Goal: Task Accomplishment & Management: Use online tool/utility

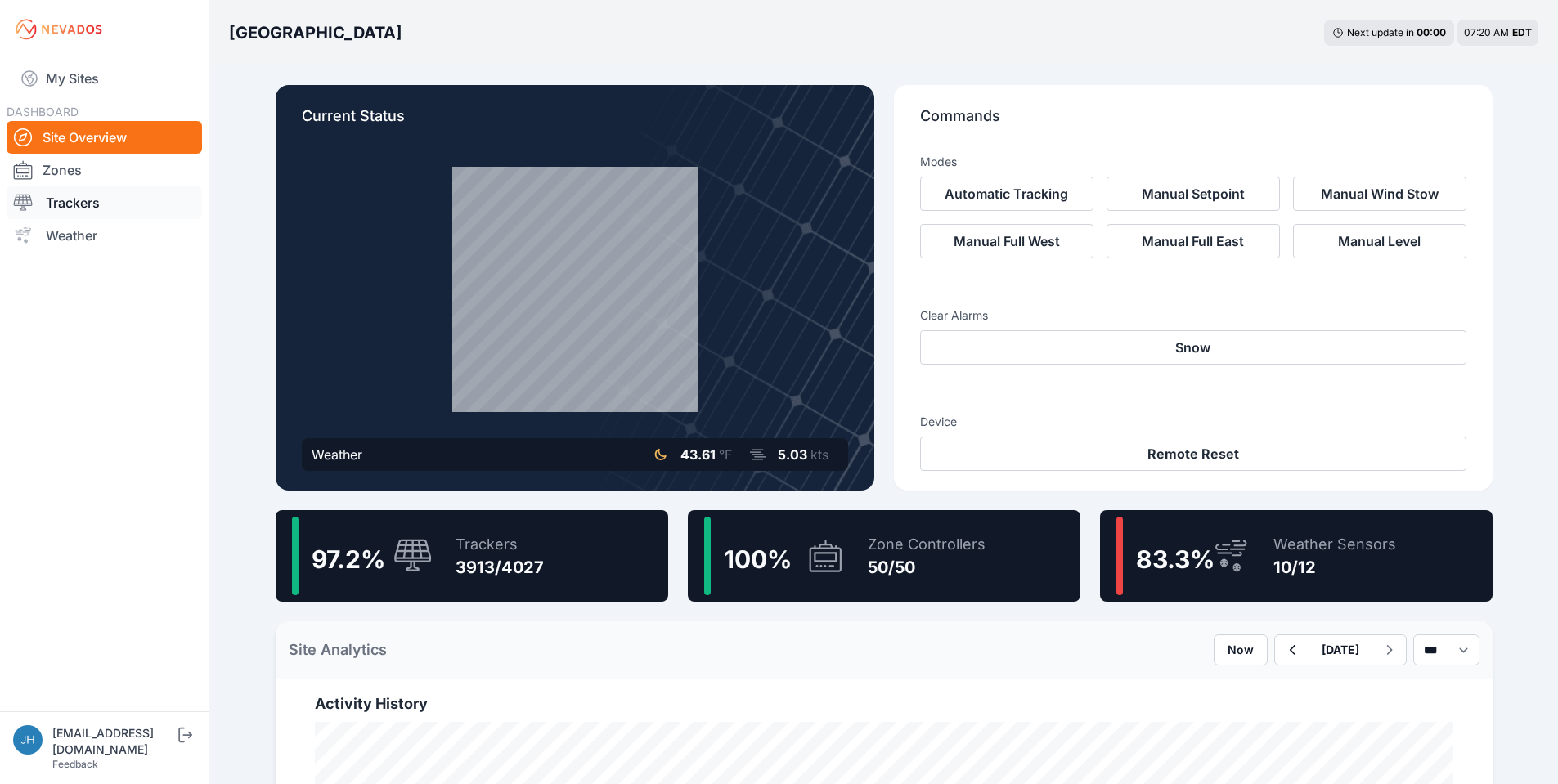
click at [87, 204] on link "Trackers" at bounding box center [104, 203] width 196 height 32
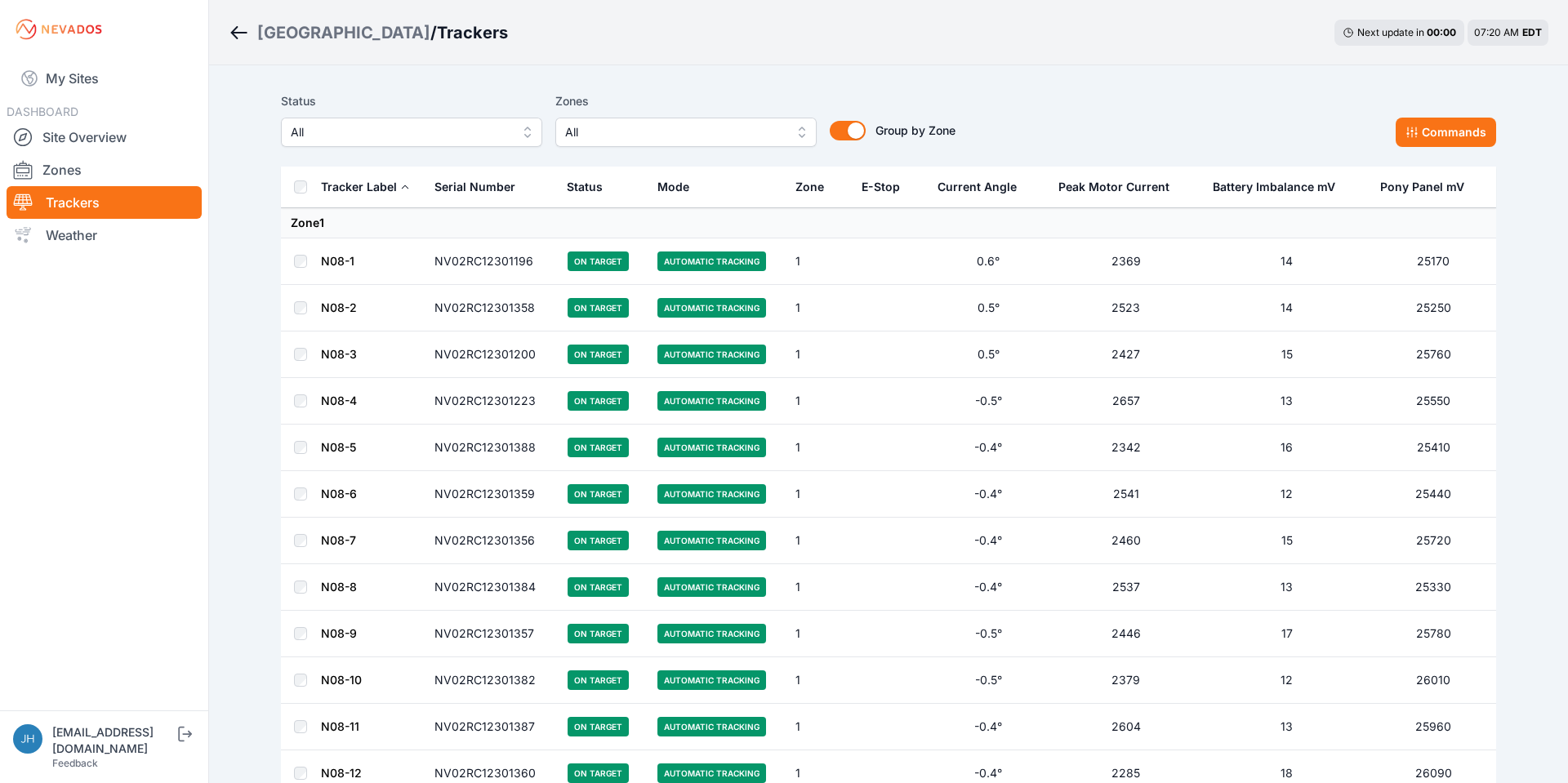
click at [796, 128] on button "All" at bounding box center [686, 132] width 261 height 30
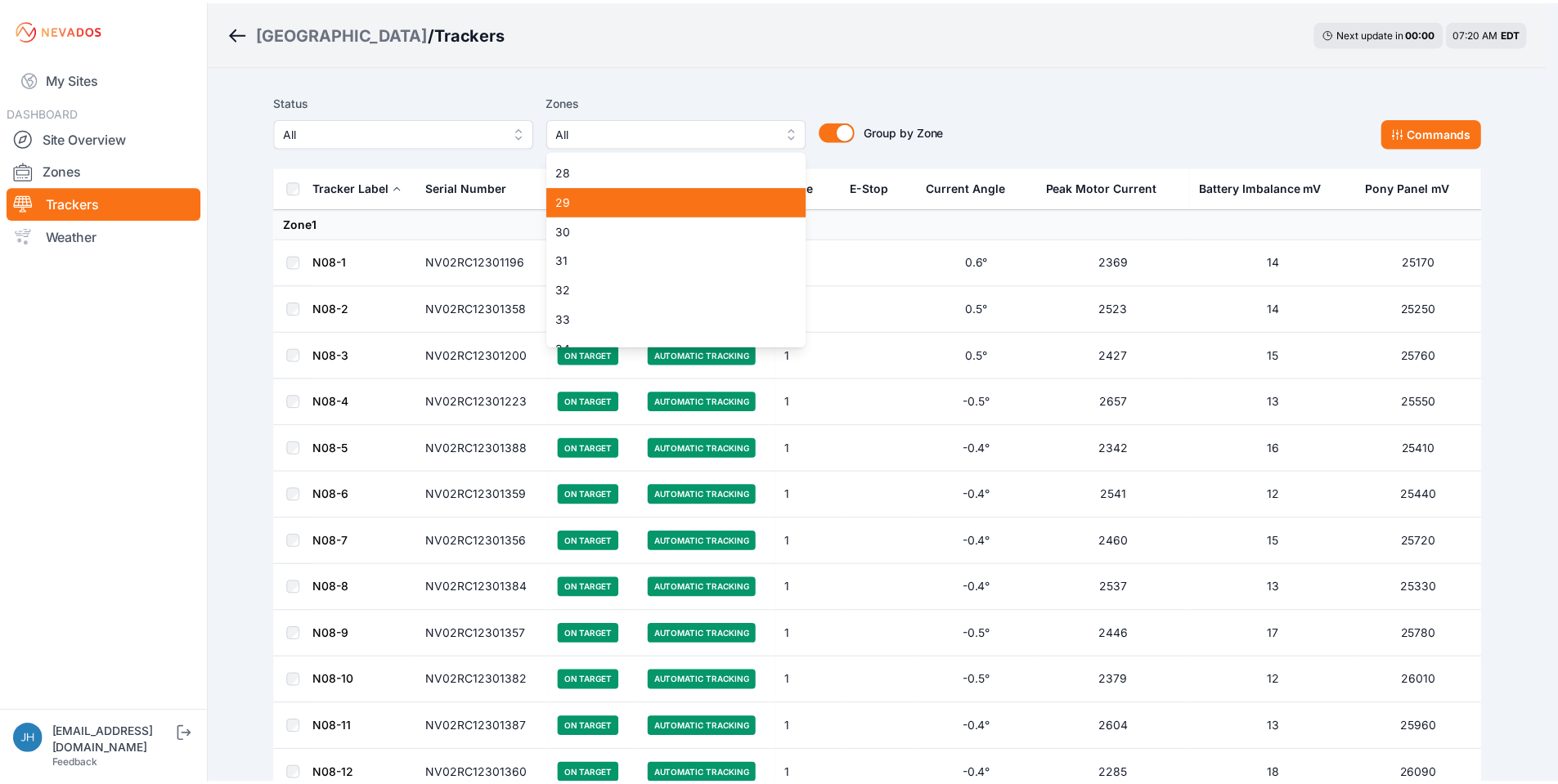
scroll to position [817, 0]
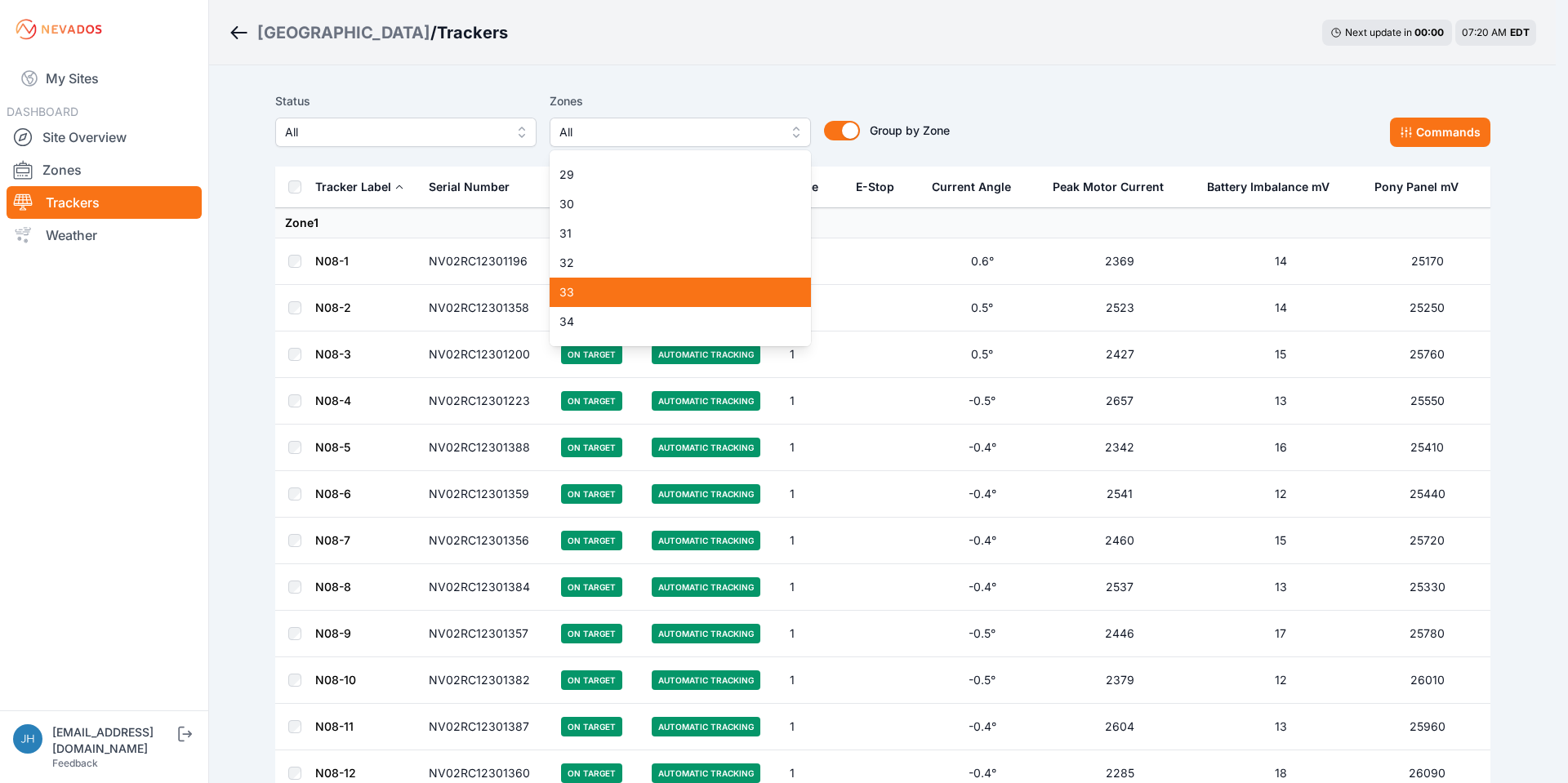
click at [731, 286] on span "33" at bounding box center [670, 292] width 222 height 16
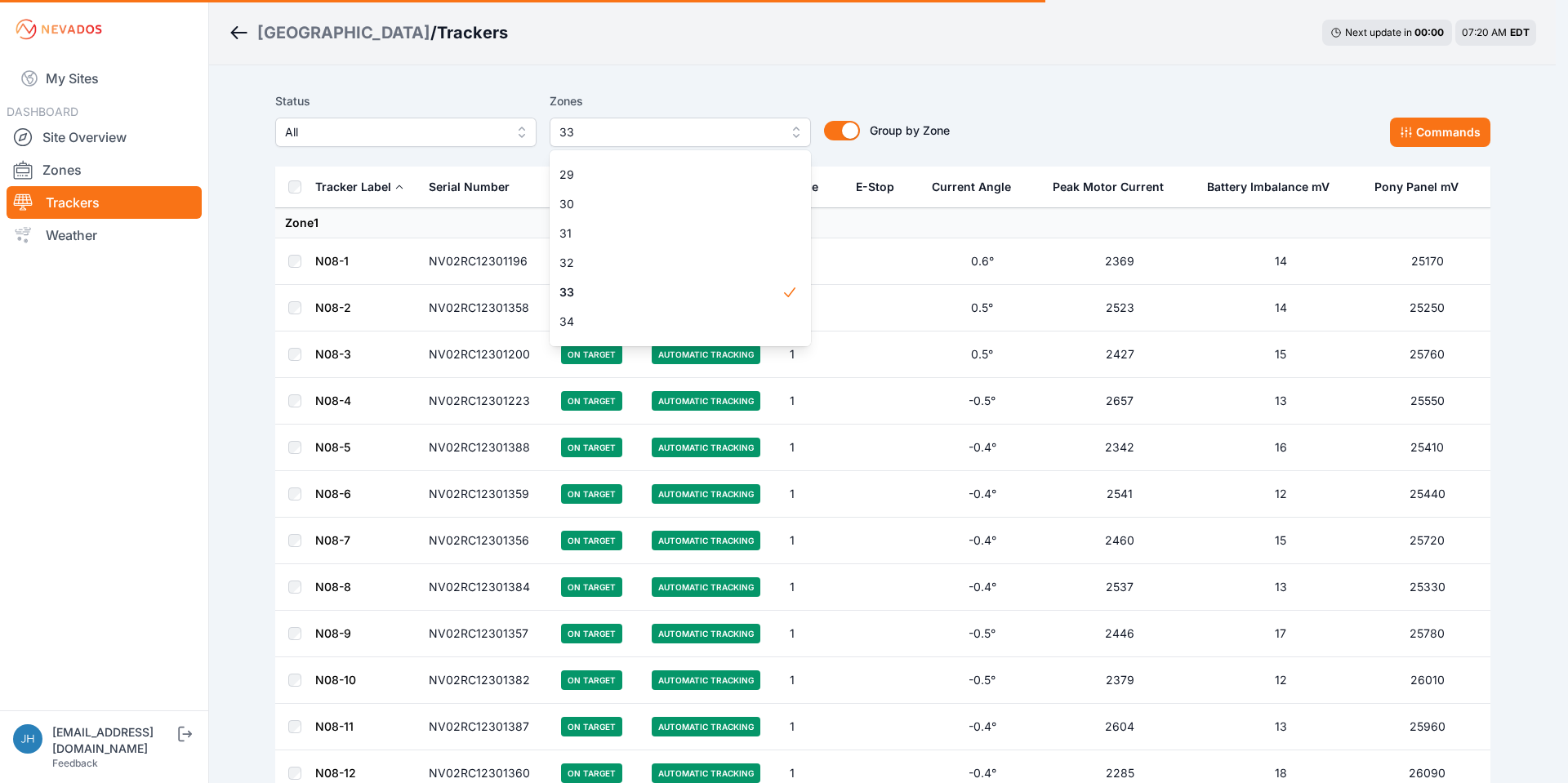
click at [1032, 102] on div "Status All Zones 33 1 2 3 4 5 6 7 8 9 10 11 12 13 14 15 16 17 18 19 20 21 22 23…" at bounding box center [882, 119] width 1215 height 56
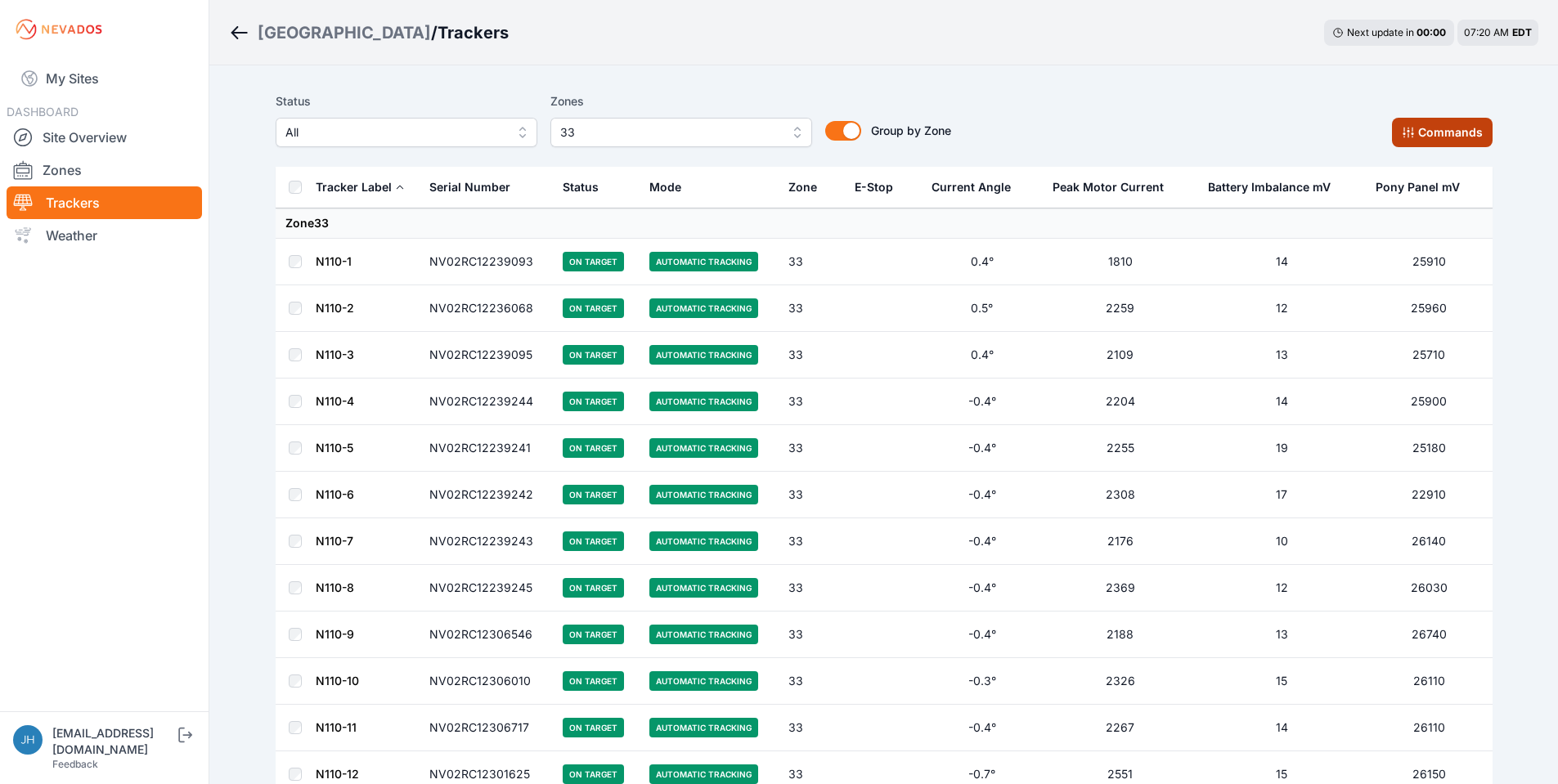
click at [1034, 127] on icon at bounding box center [1408, 133] width 13 height 13
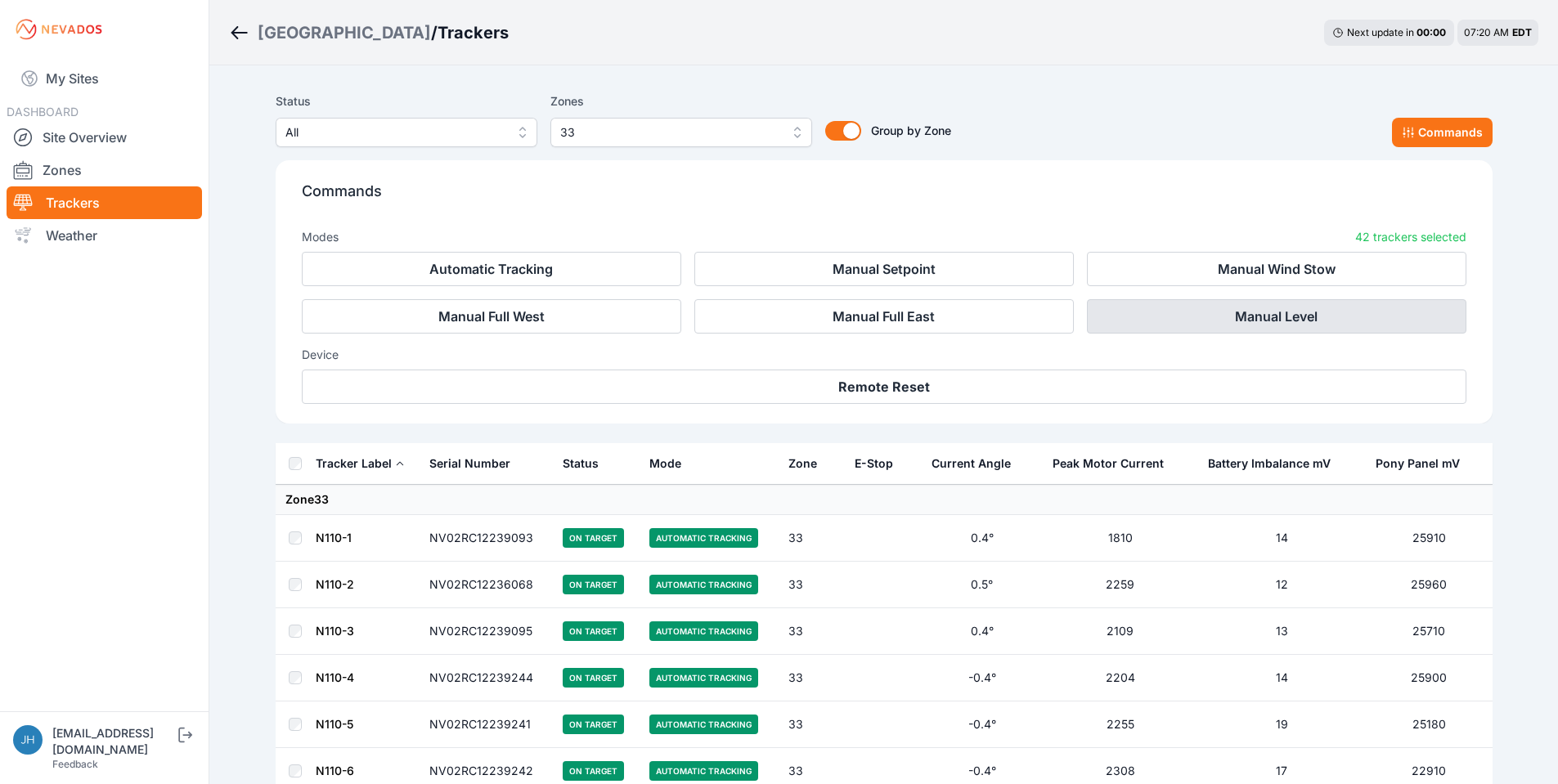
click at [1034, 316] on button "Manual Level" at bounding box center [1276, 317] width 379 height 34
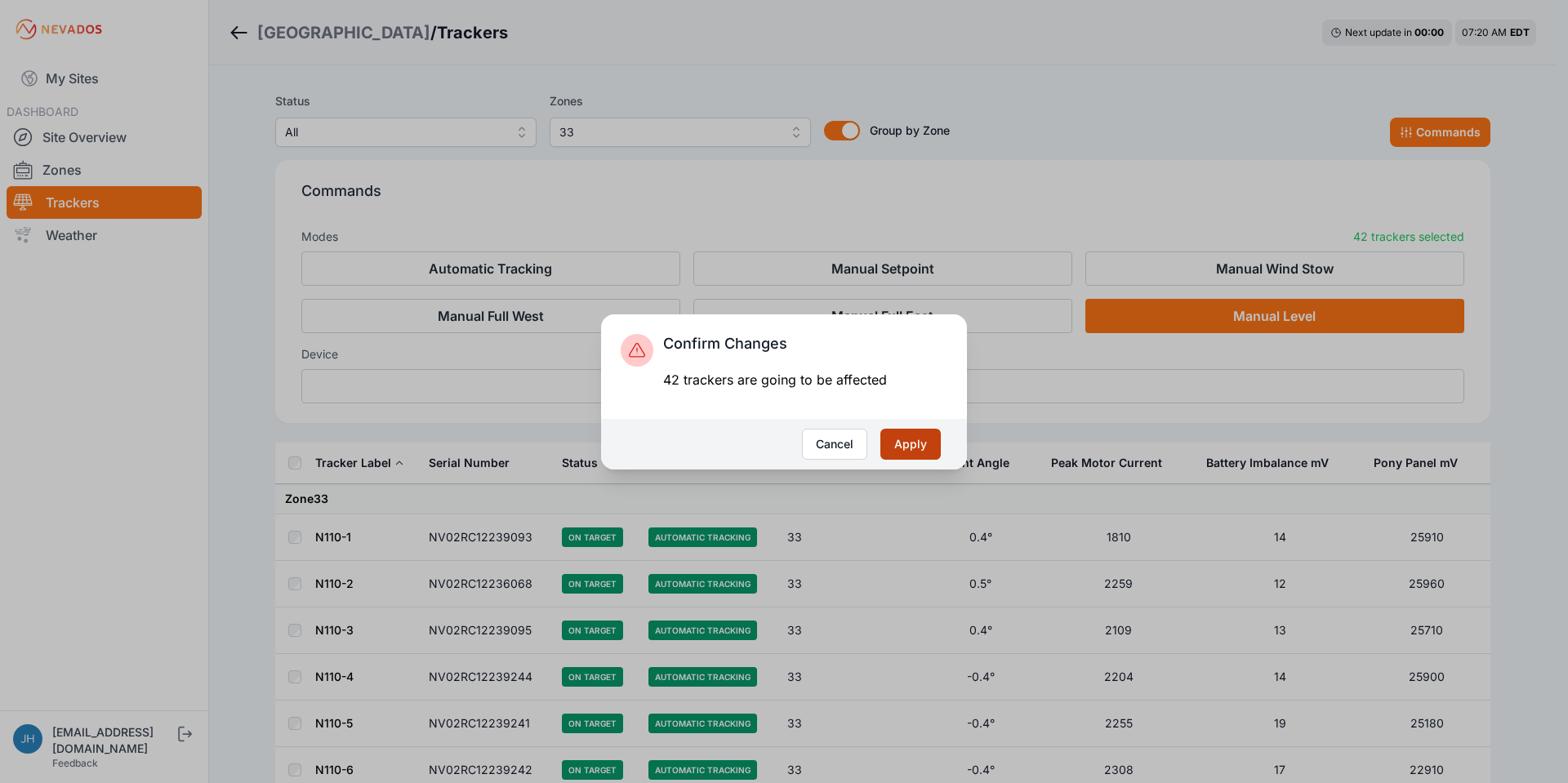
click at [909, 439] on button "Apply" at bounding box center [910, 444] width 60 height 31
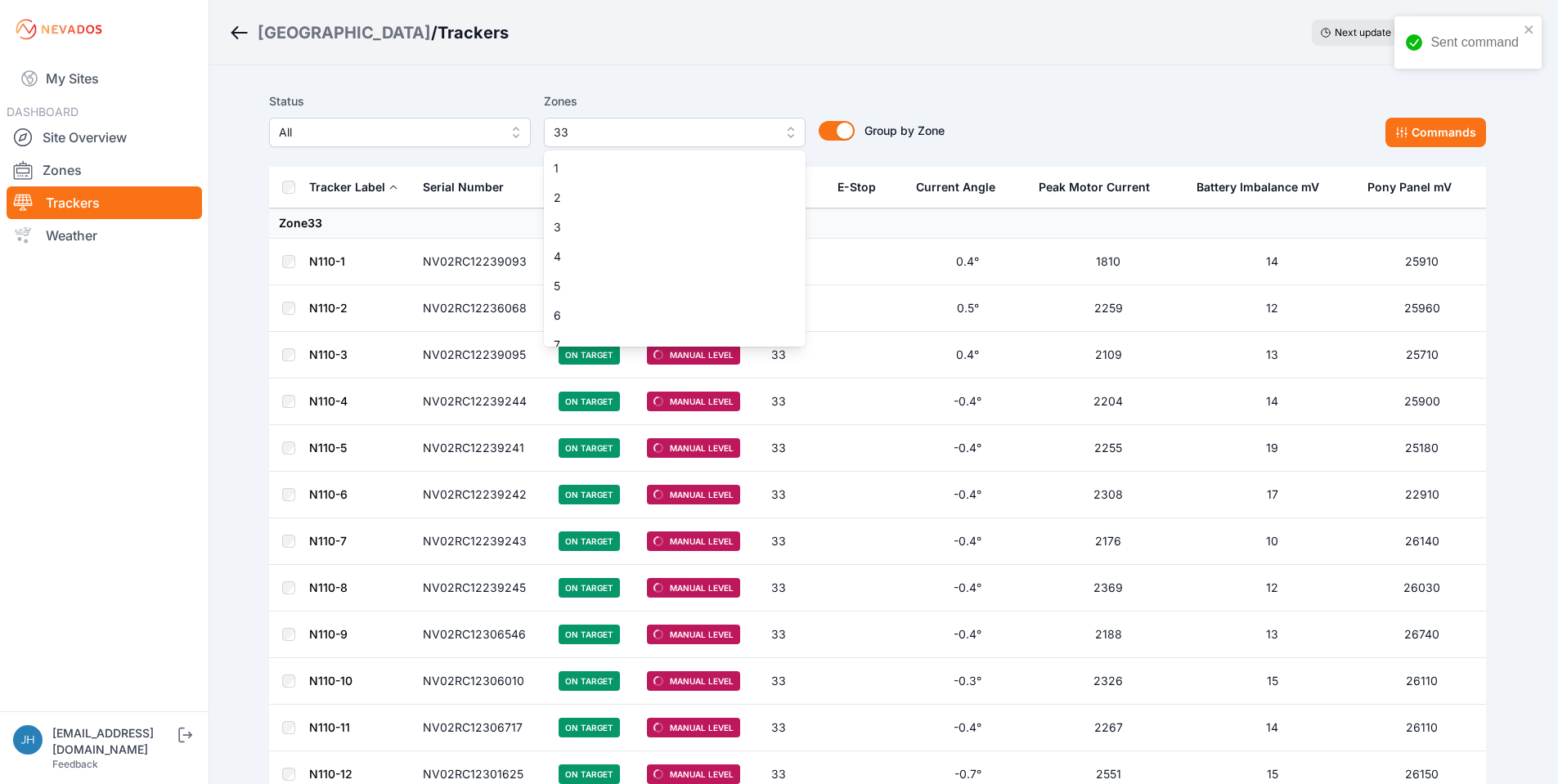
click at [795, 133] on button "33" at bounding box center [675, 132] width 262 height 30
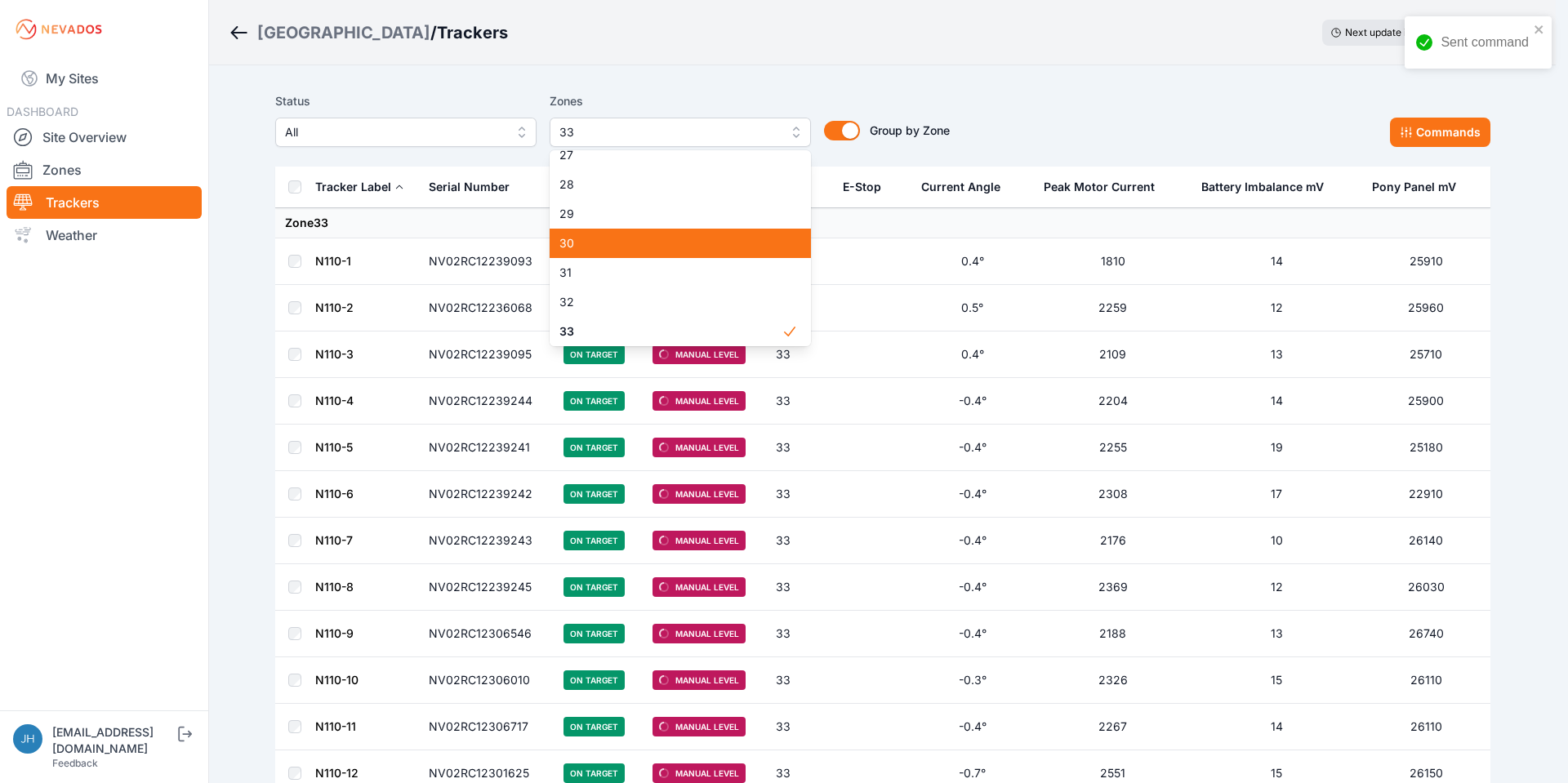
scroll to position [859, 0]
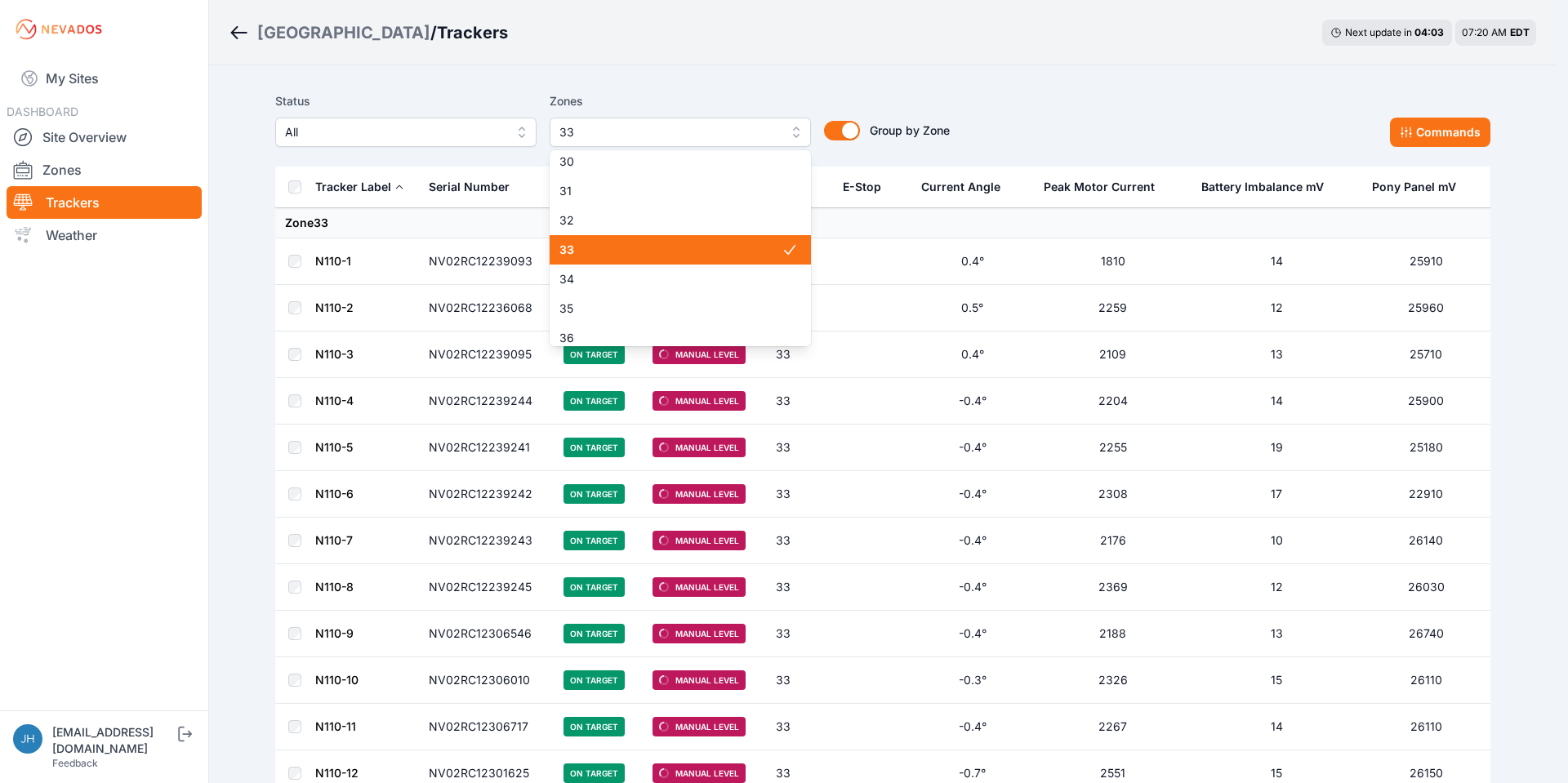
click at [743, 245] on span "33" at bounding box center [670, 250] width 222 height 16
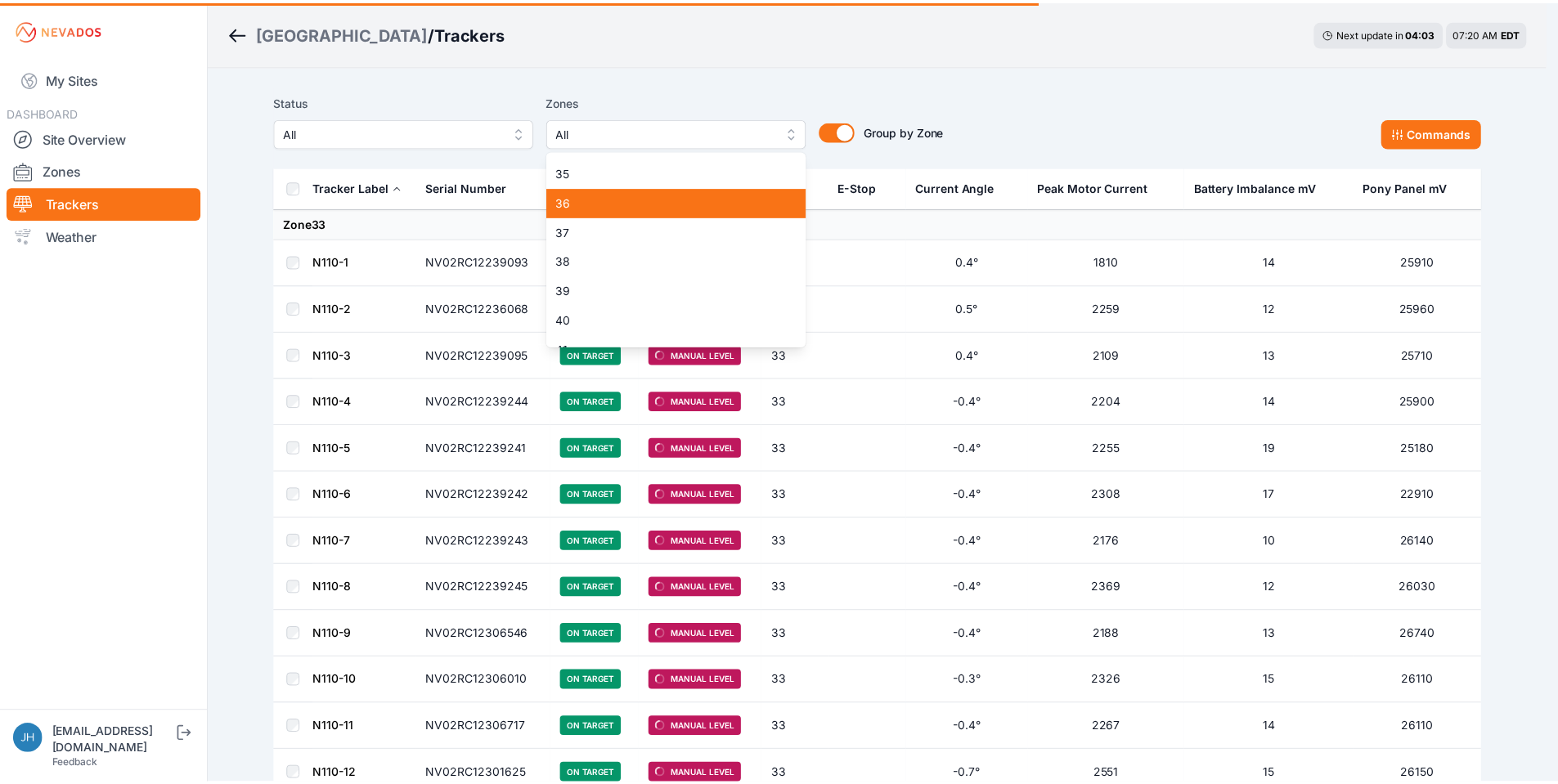
scroll to position [1024, 0]
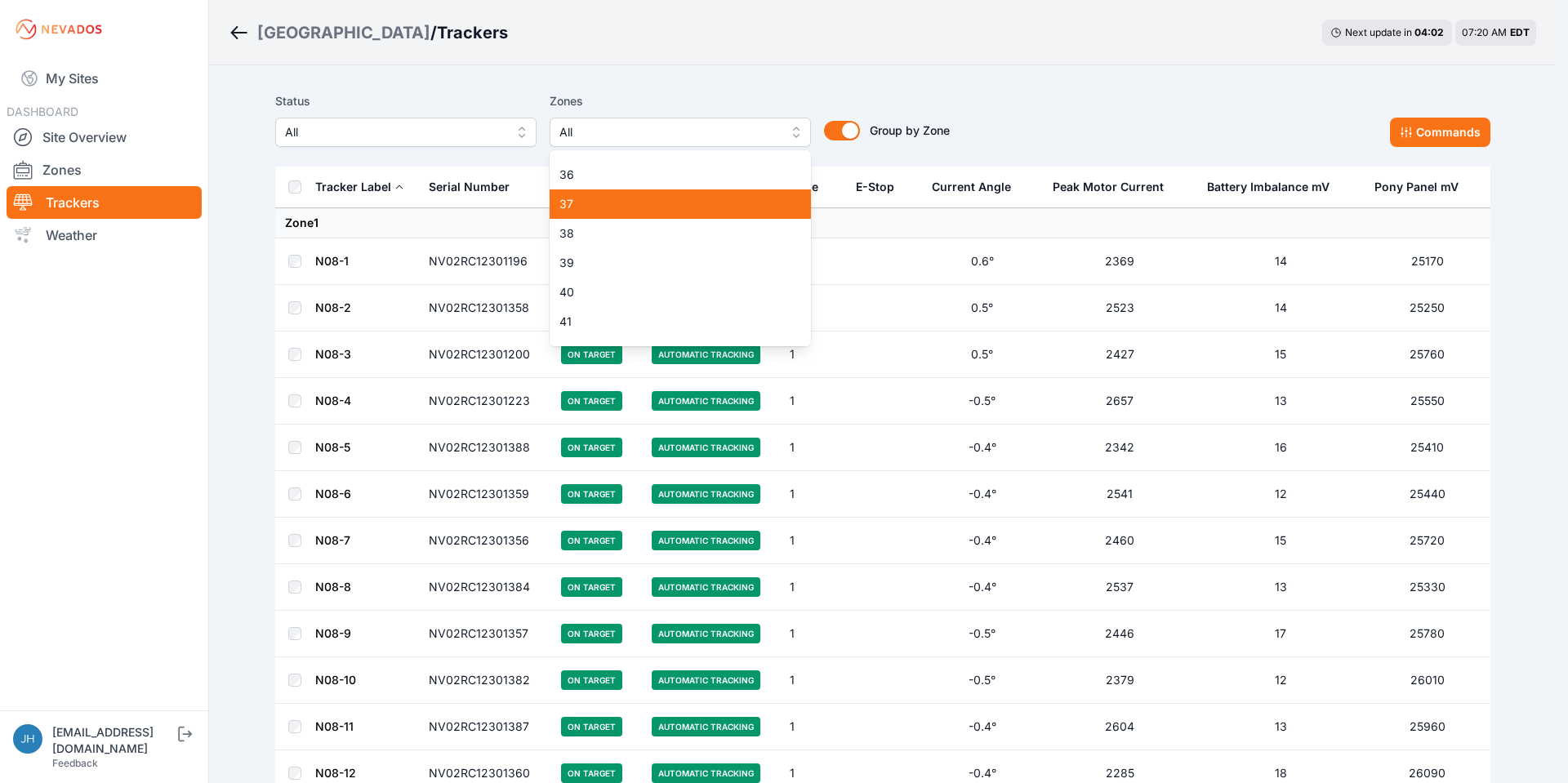
click at [759, 204] on span "37" at bounding box center [670, 204] width 222 height 16
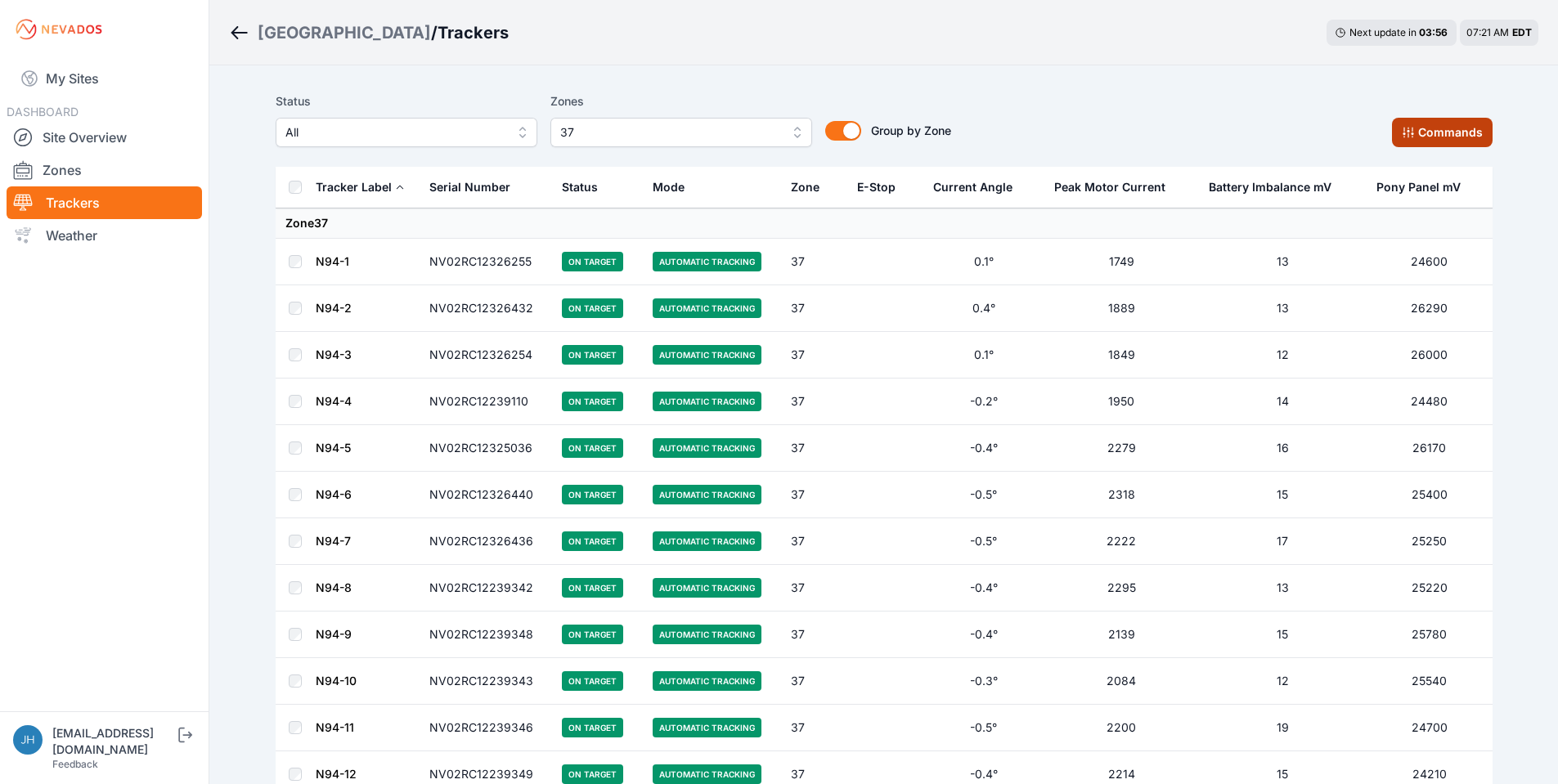
click at [1425, 130] on button "Commands" at bounding box center [1442, 132] width 100 height 30
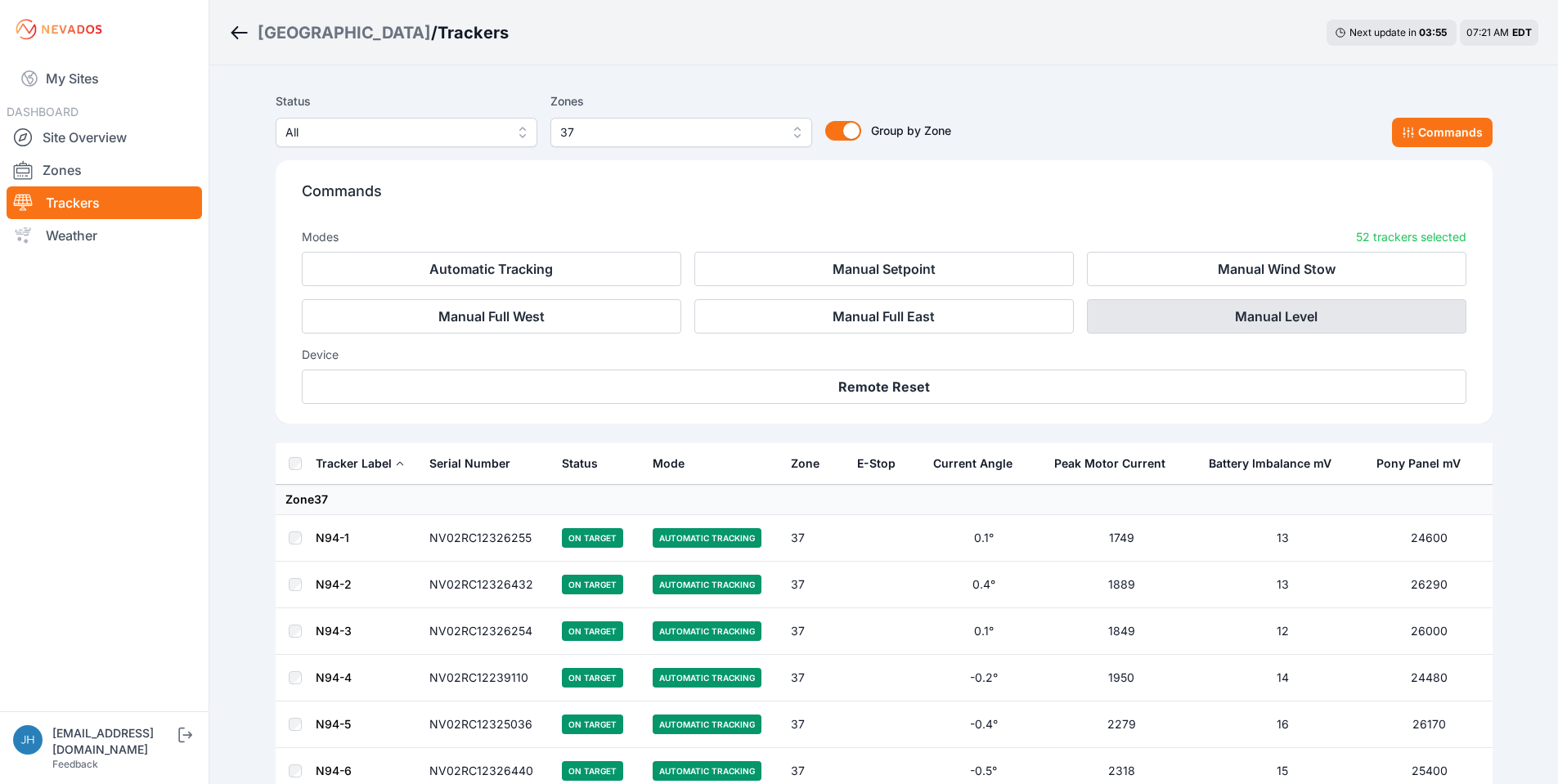
click at [1338, 313] on button "Manual Level" at bounding box center [1276, 317] width 379 height 34
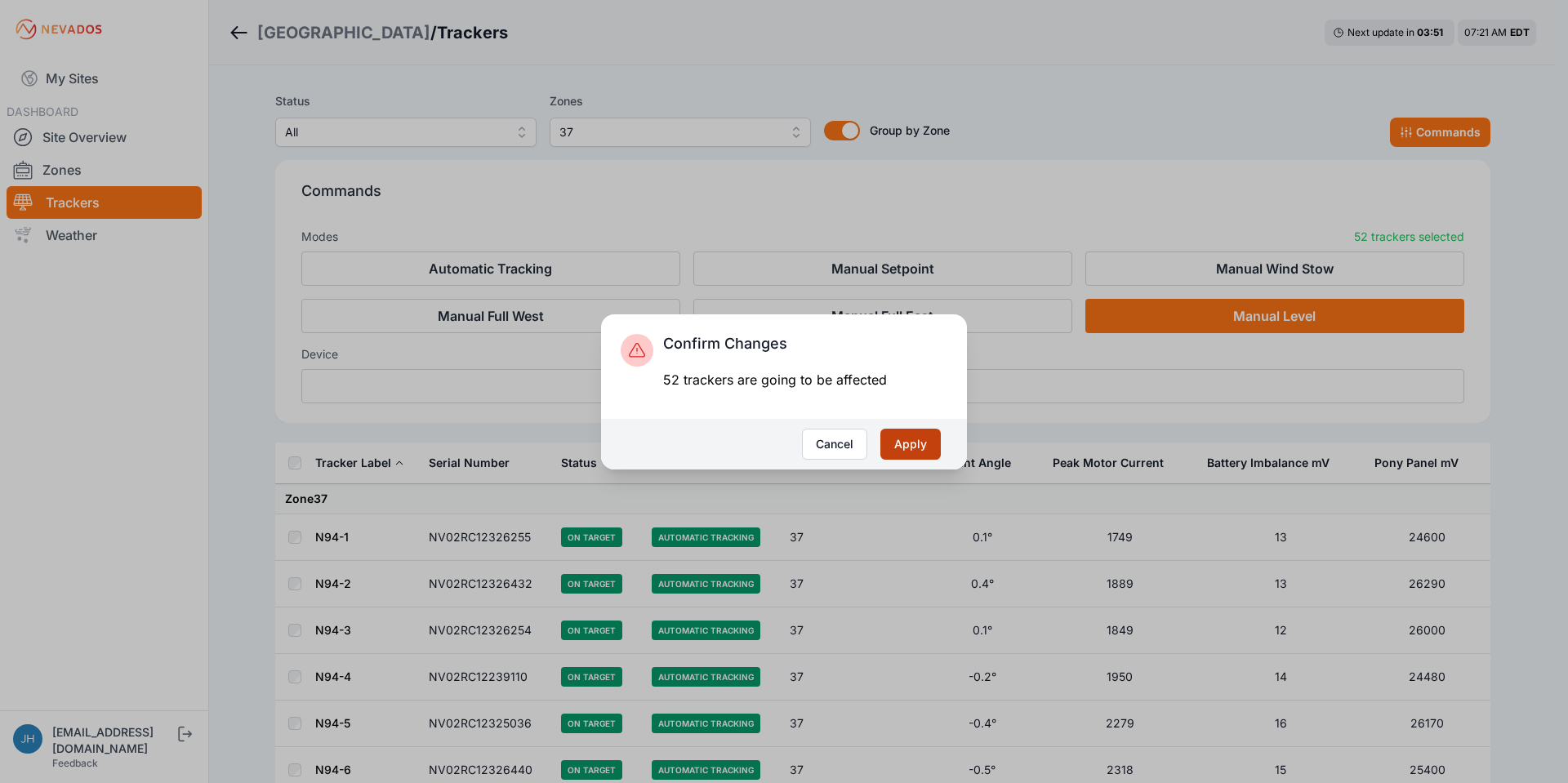
click at [907, 440] on button "Apply" at bounding box center [910, 444] width 60 height 31
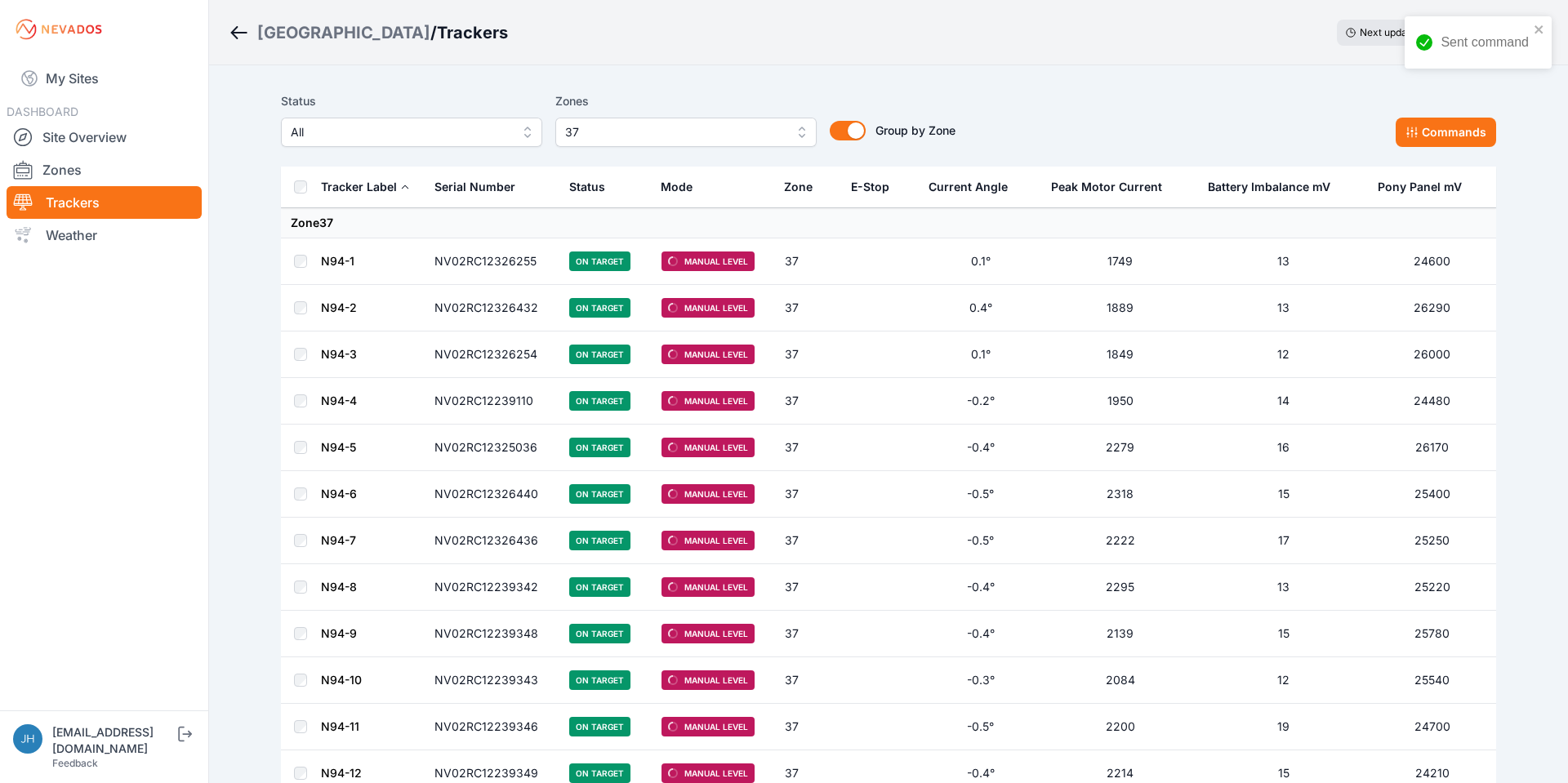
click at [797, 128] on button "37" at bounding box center [686, 132] width 261 height 30
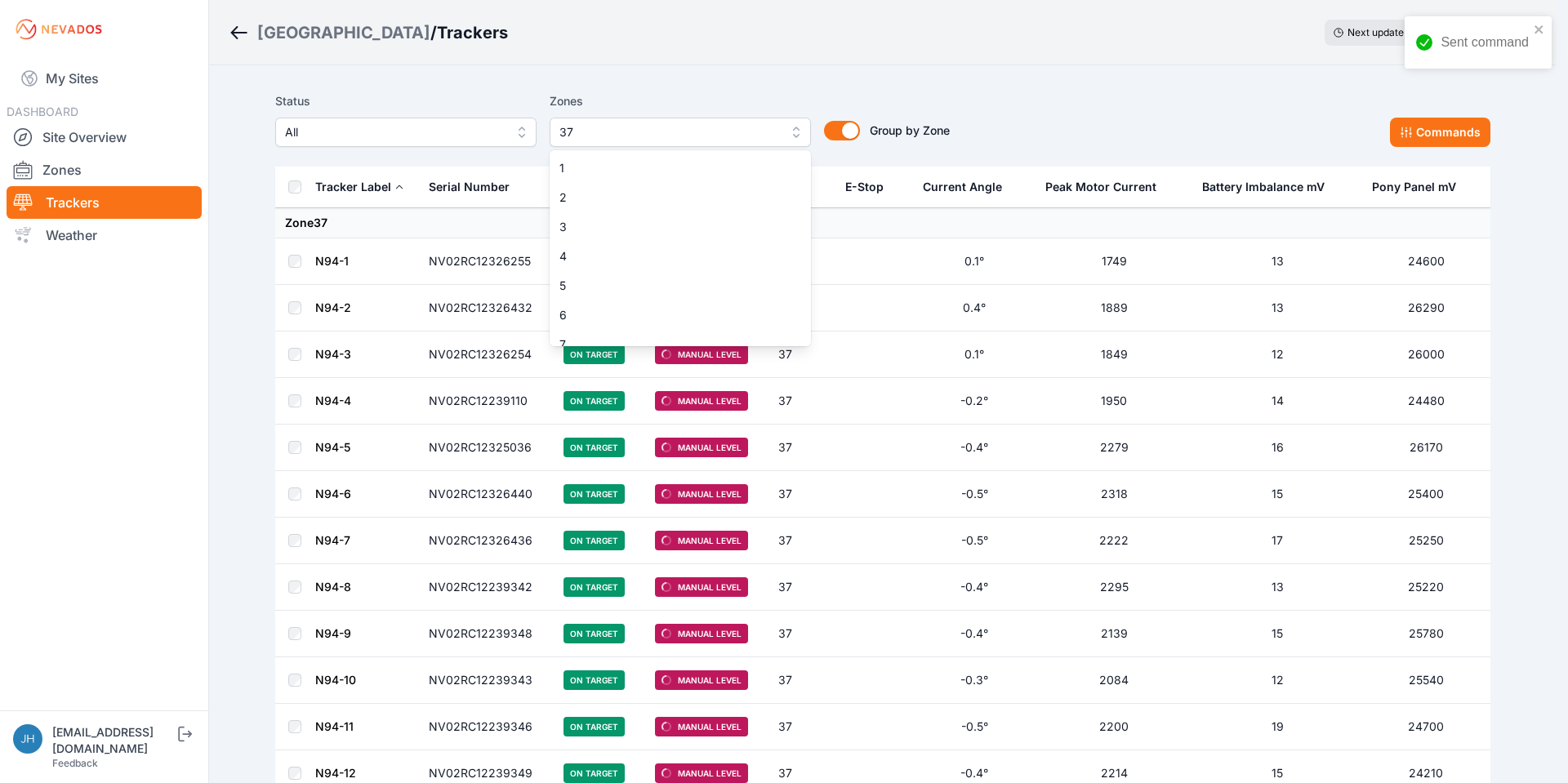
scroll to position [895, 0]
click at [745, 323] on div "37" at bounding box center [680, 332] width 261 height 30
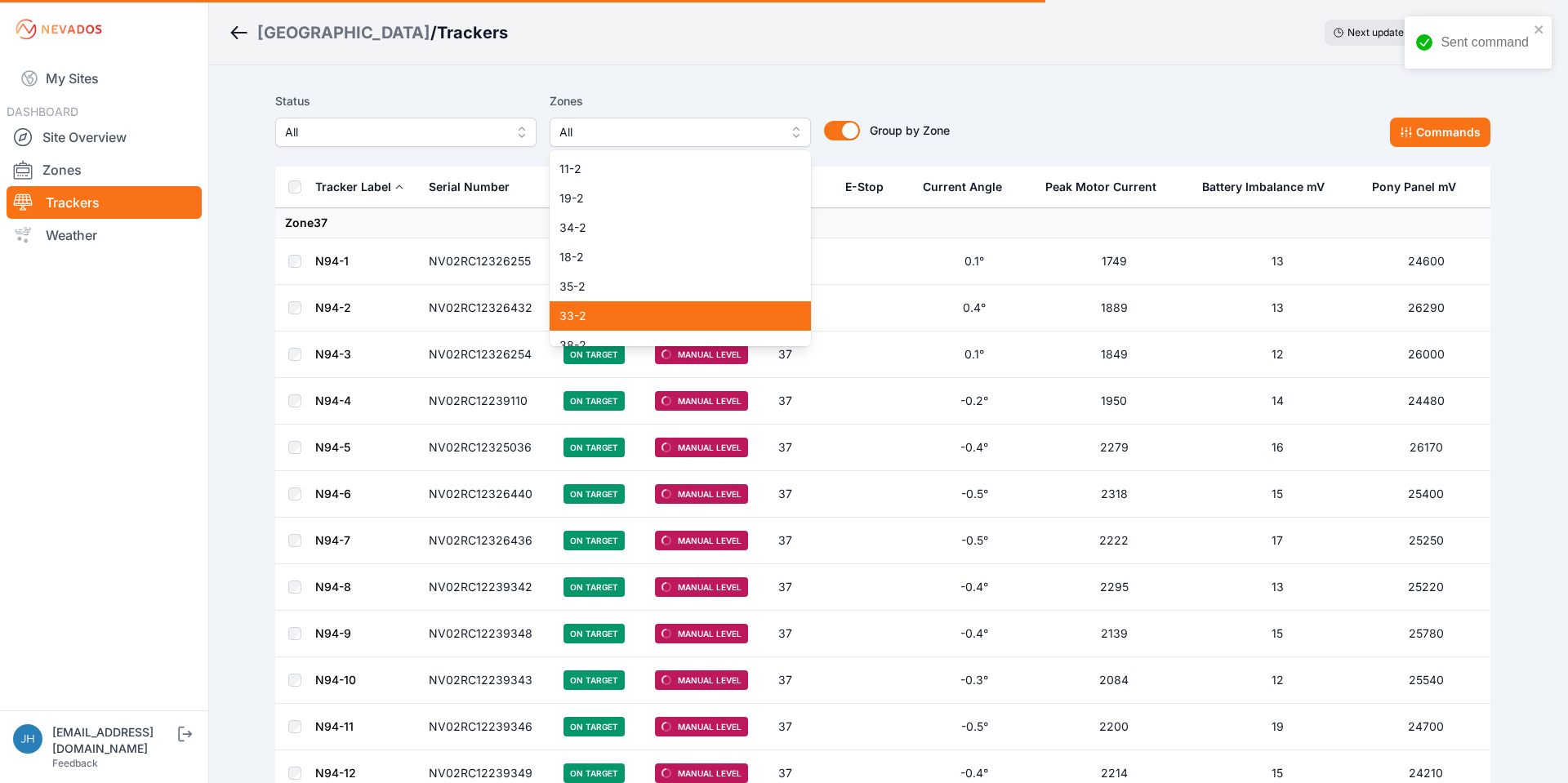
scroll to position [1280, 0]
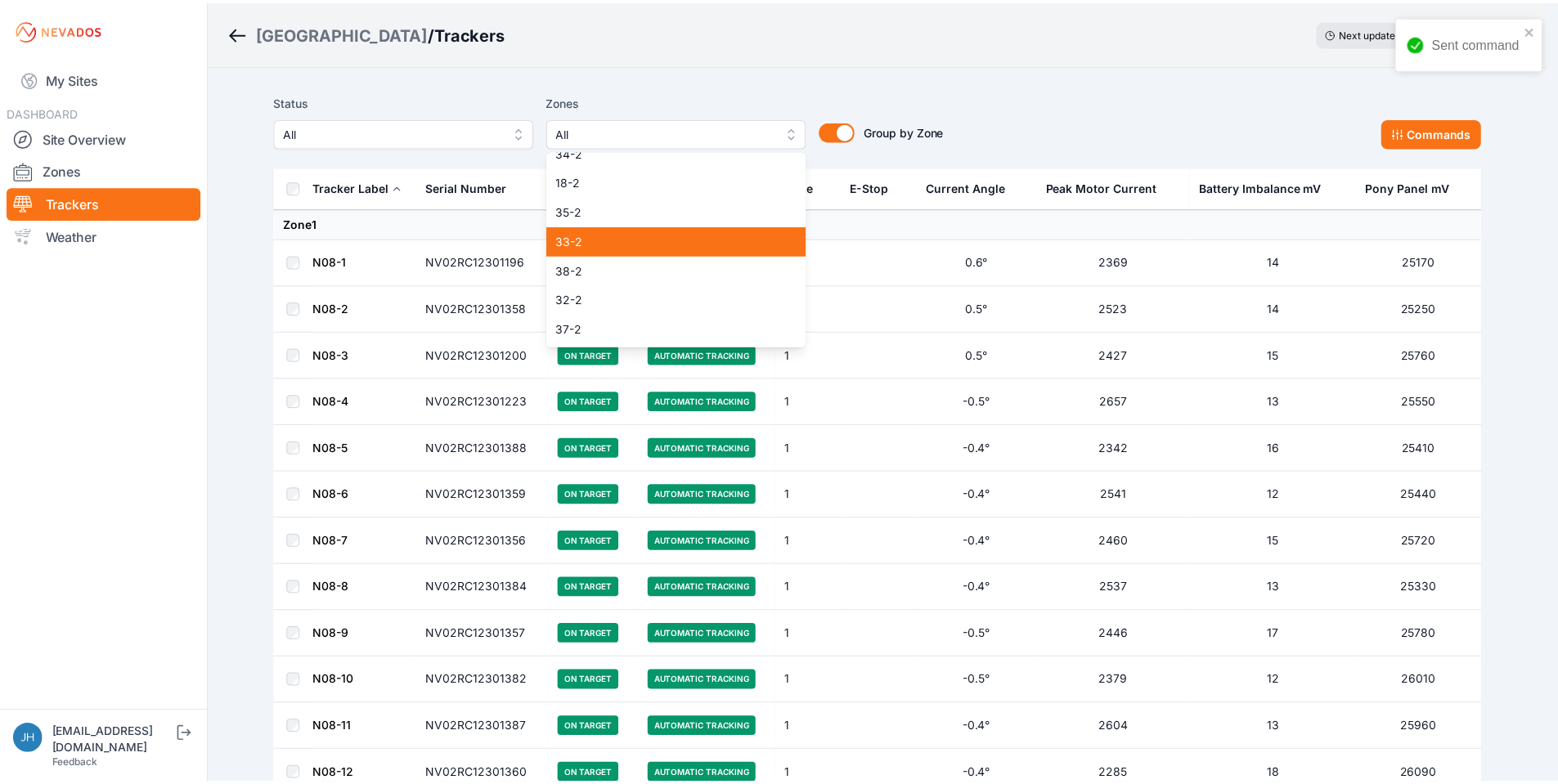
scroll to position [1200, 0]
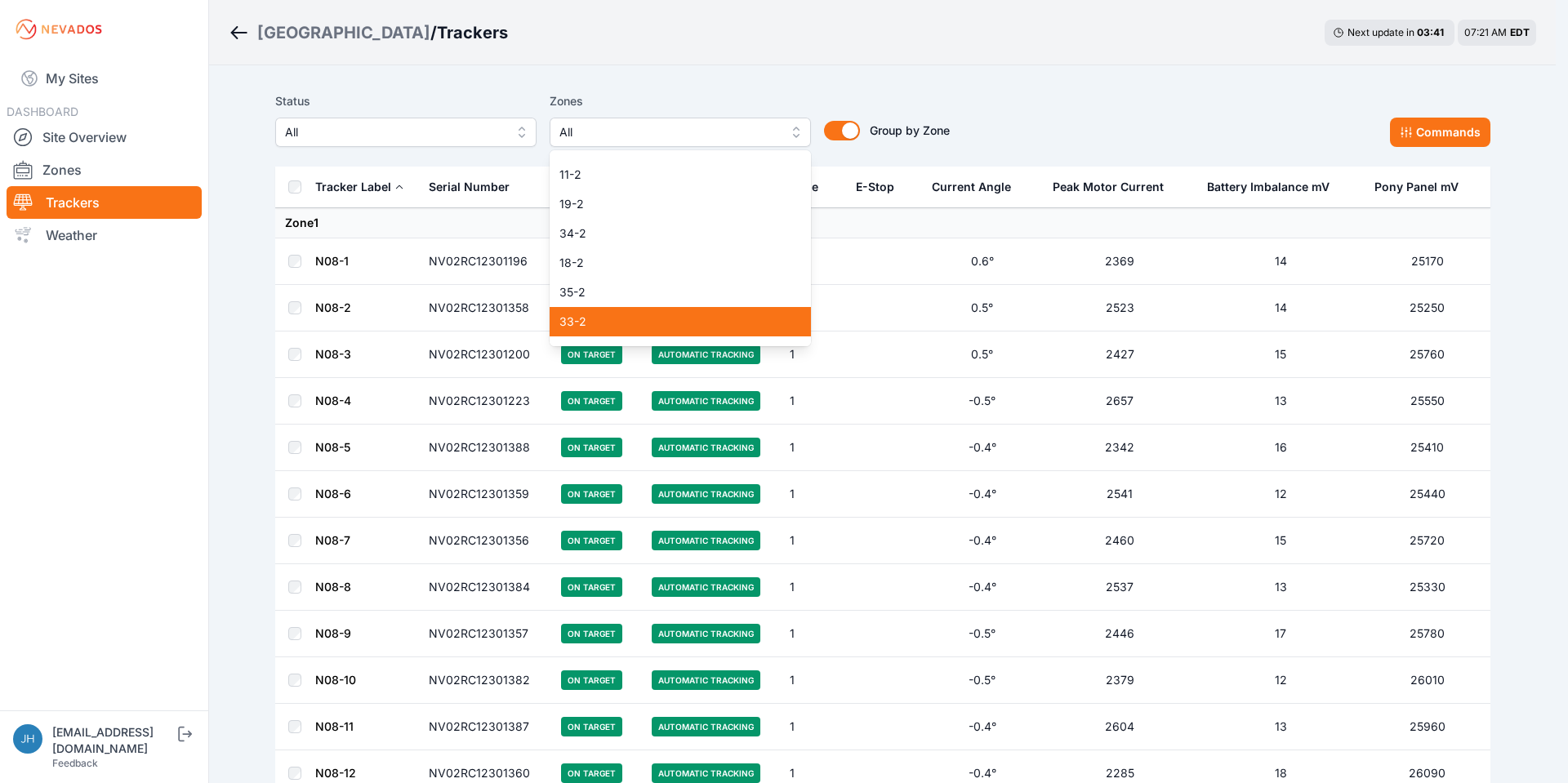
click at [725, 323] on span "33-2" at bounding box center [670, 322] width 222 height 16
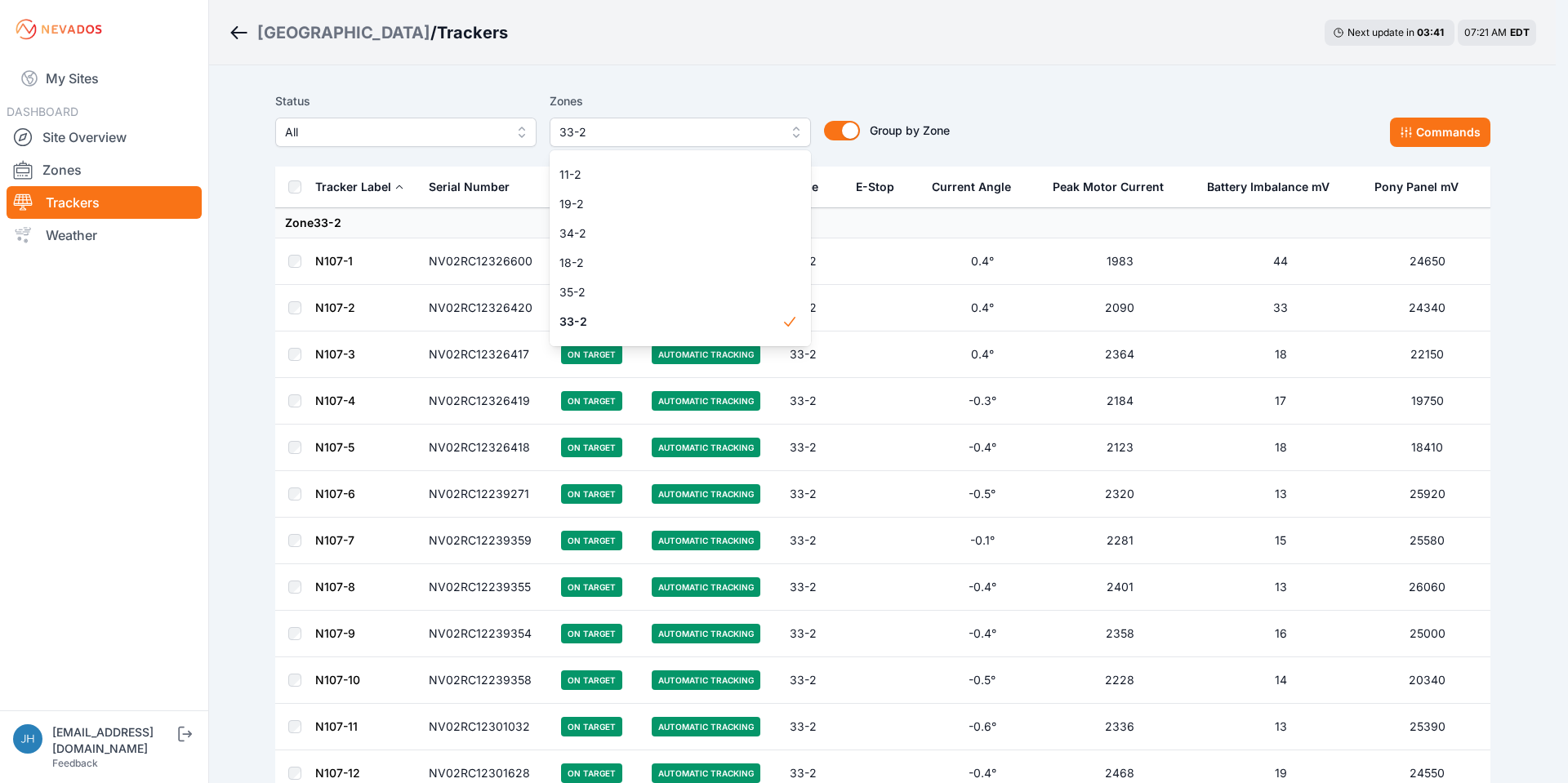
click at [1057, 135] on div "Status All Zones 33-2 1 2 3 4 5 6 7 8 9 10 11 12 13 14 15 16 17 18 19 20 21 22 …" at bounding box center [882, 119] width 1215 height 56
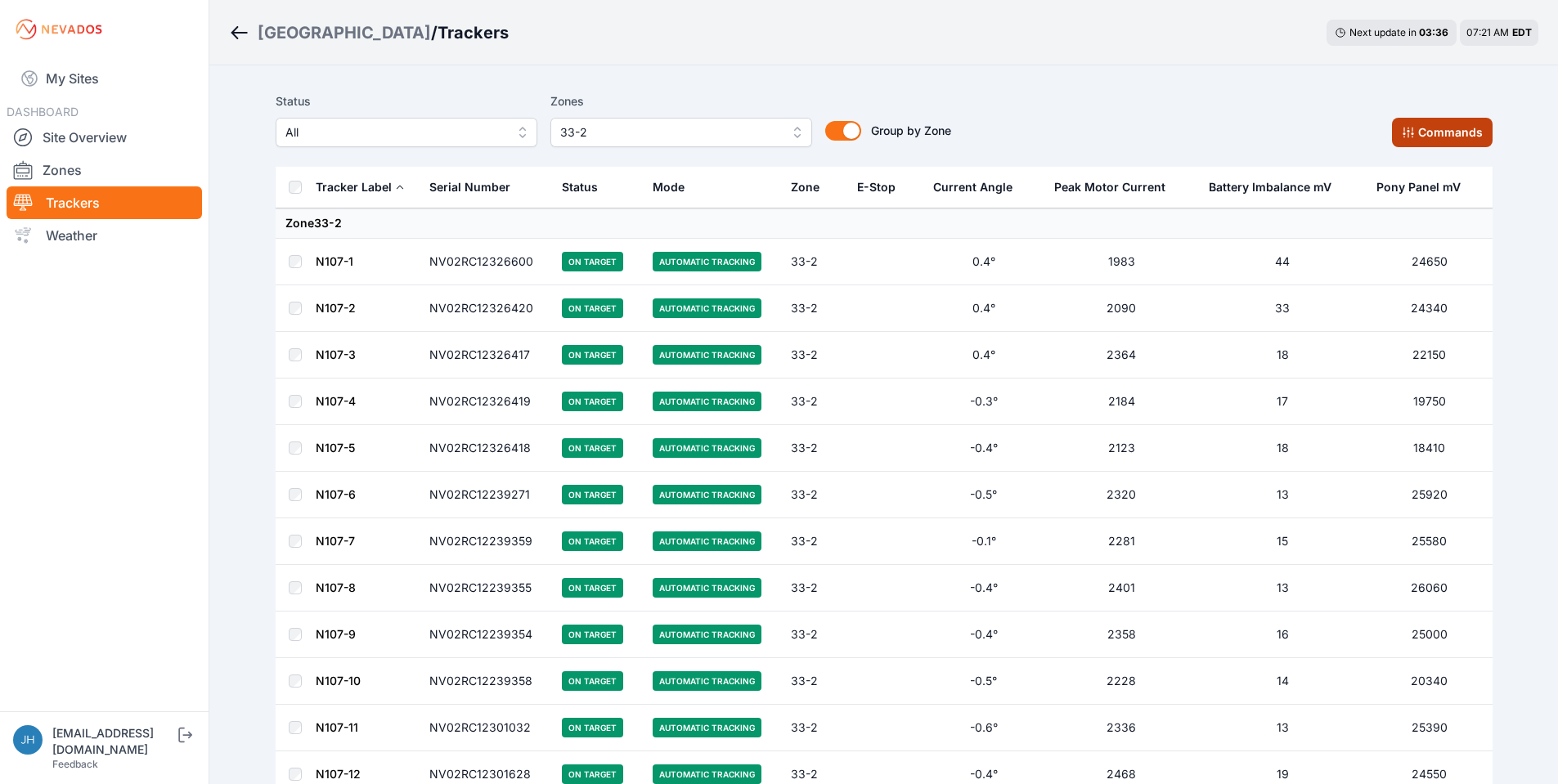
click at [1443, 129] on button "Commands" at bounding box center [1442, 132] width 100 height 30
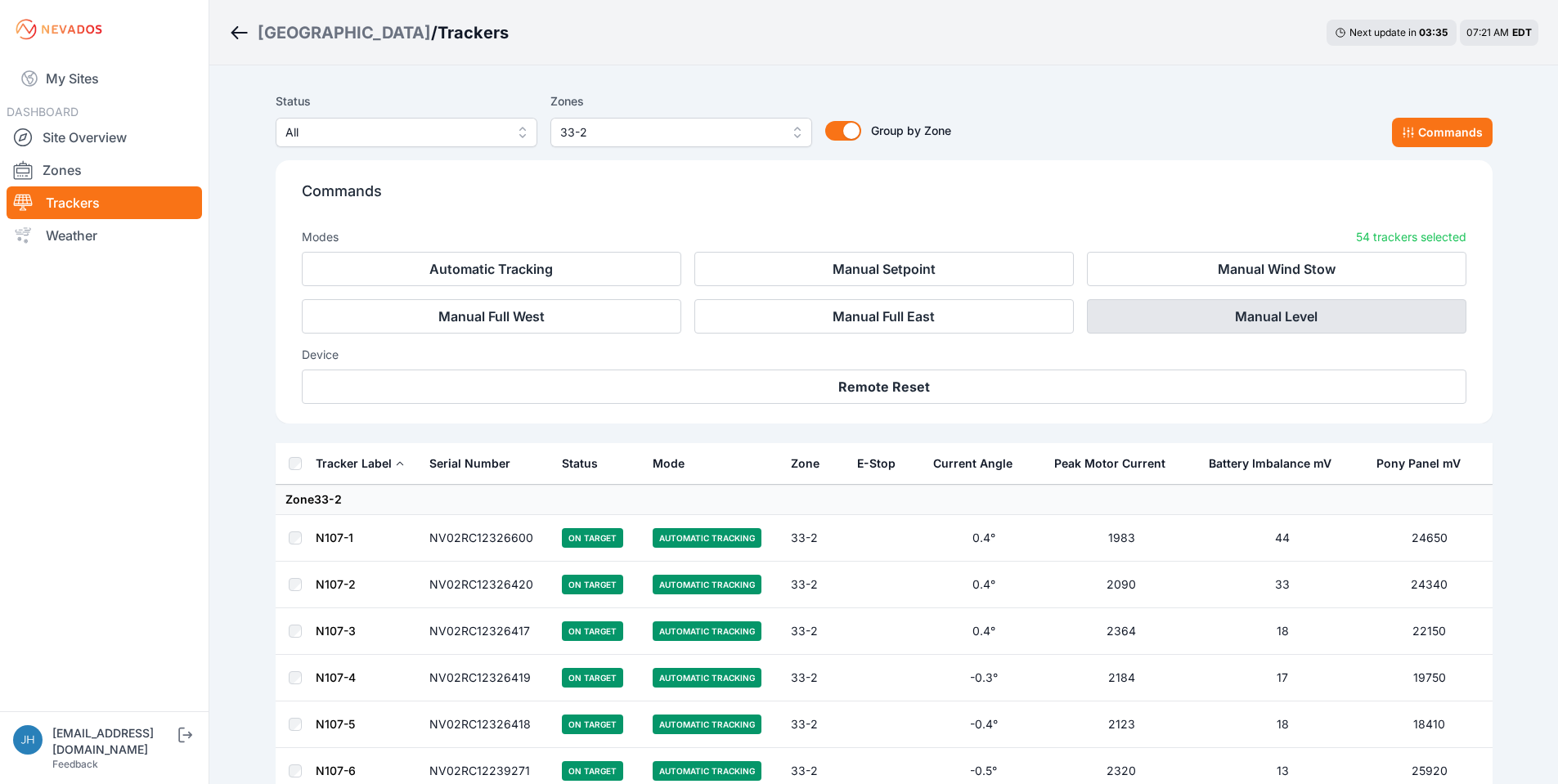
click at [1294, 313] on button "Manual Level" at bounding box center [1276, 317] width 379 height 34
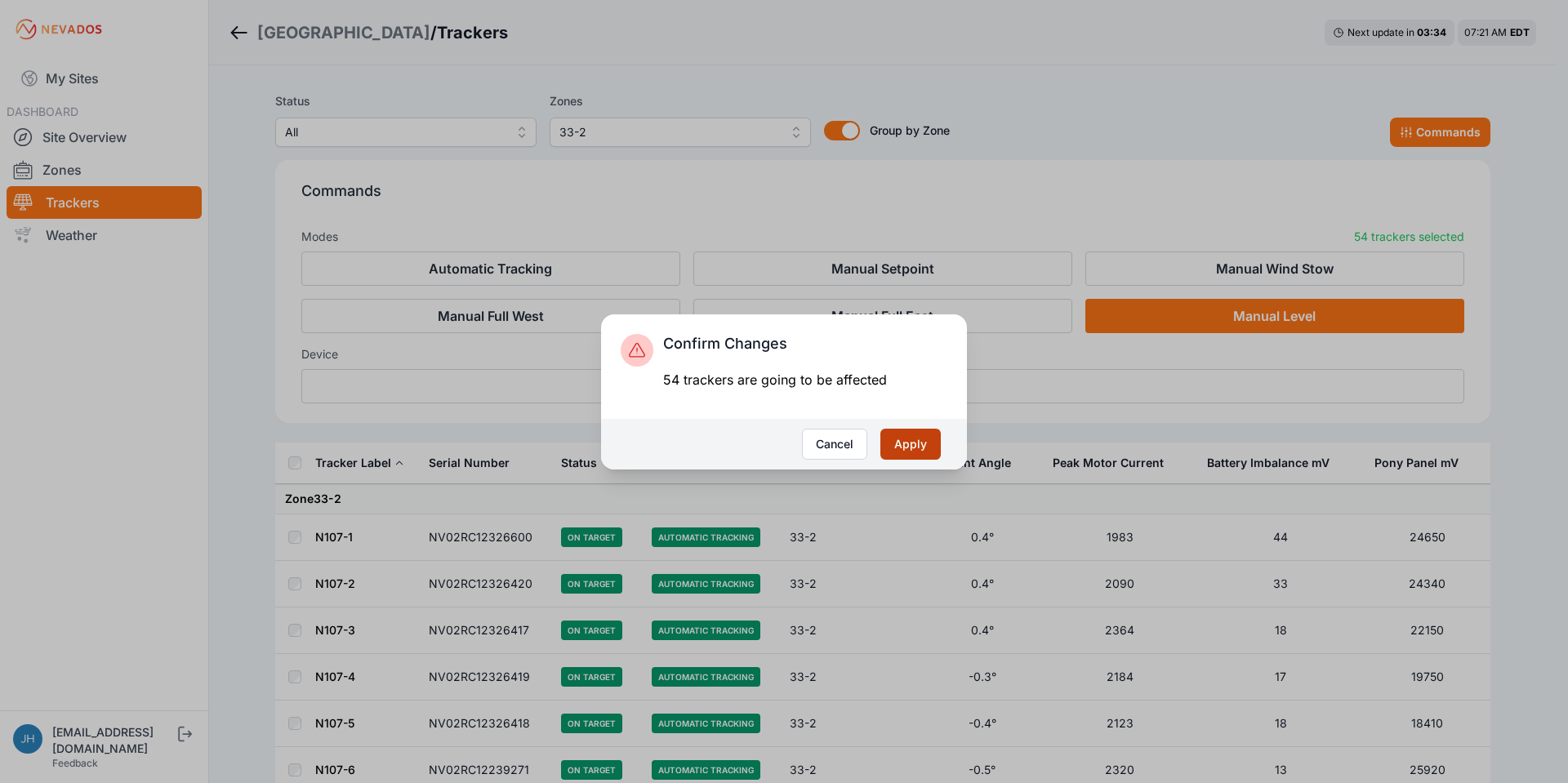
click at [910, 438] on button "Apply" at bounding box center [910, 444] width 60 height 31
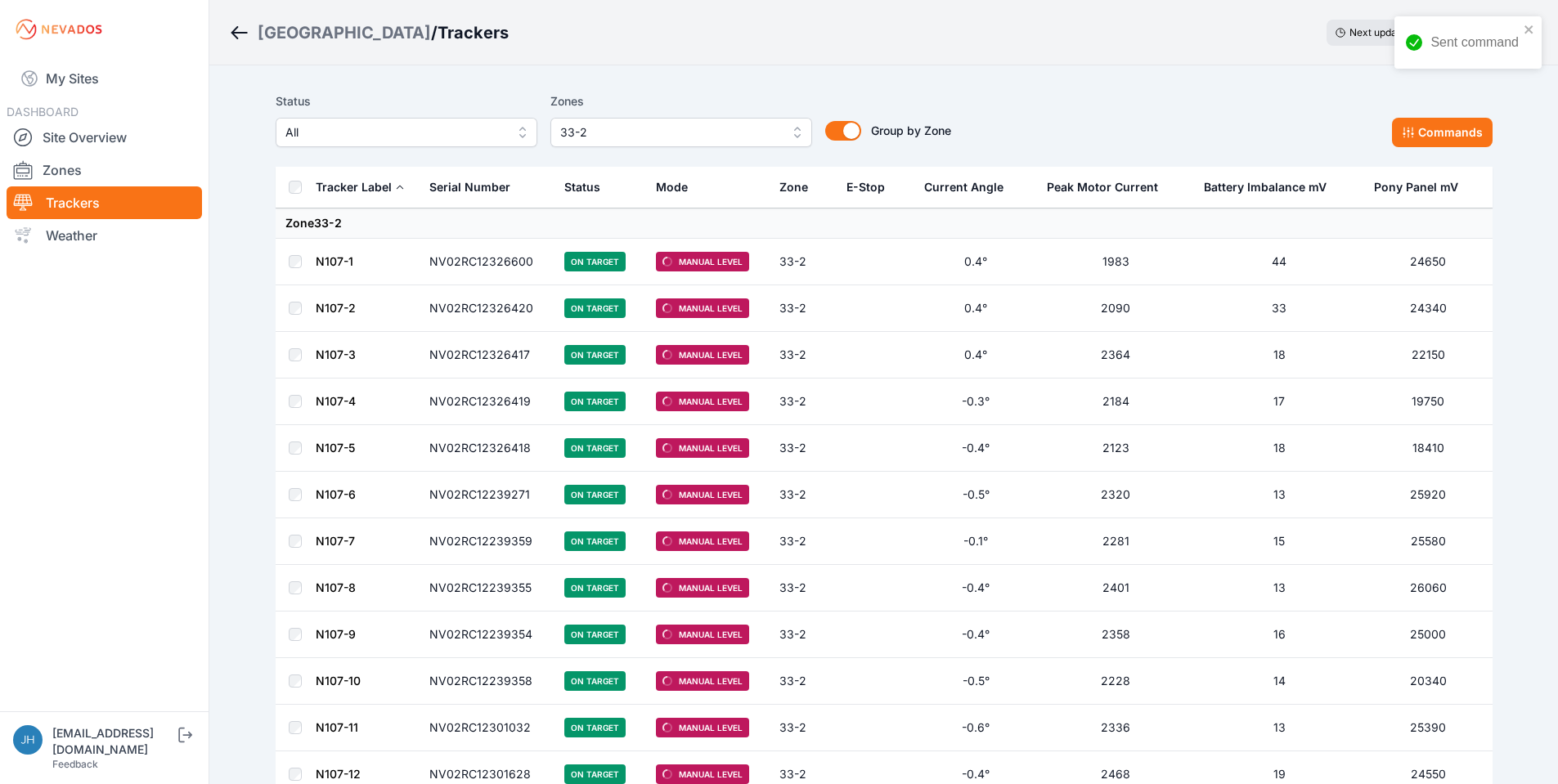
click at [798, 128] on button "33-2" at bounding box center [682, 132] width 262 height 30
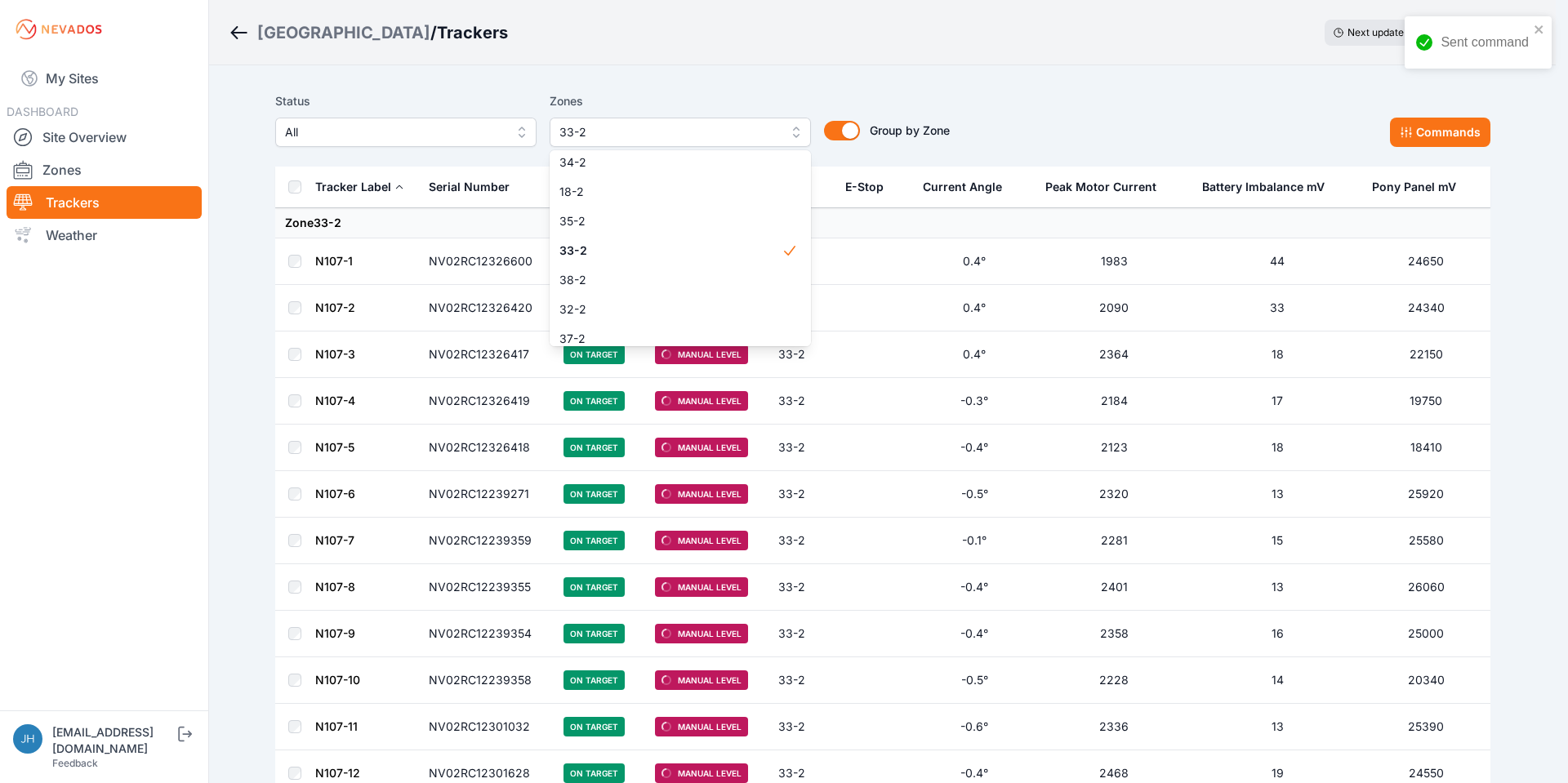
scroll to position [1270, 0]
click at [753, 248] on span "33-2" at bounding box center [670, 250] width 222 height 16
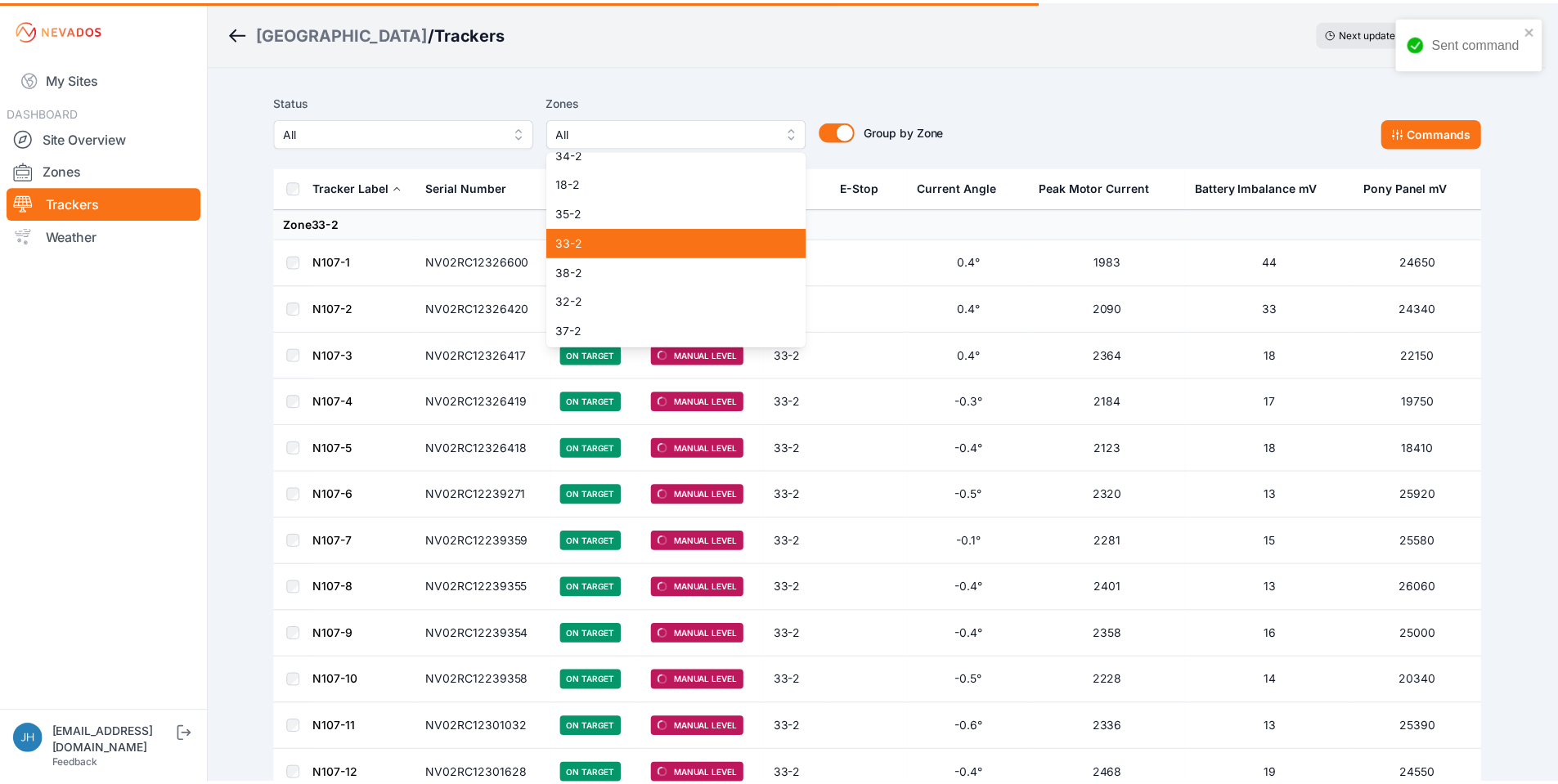
scroll to position [1282, 0]
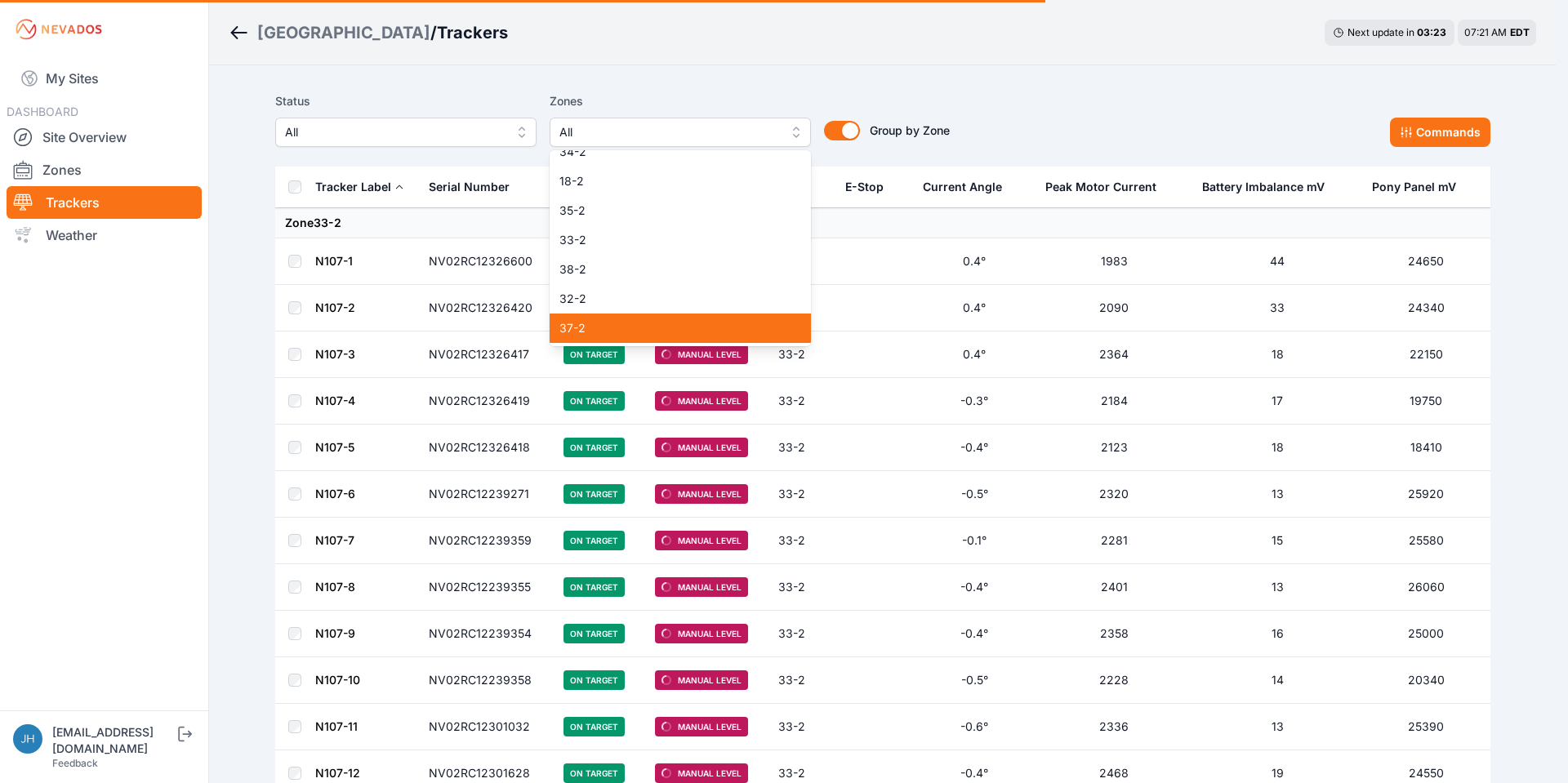
click at [723, 328] on span "37-2" at bounding box center [670, 328] width 222 height 16
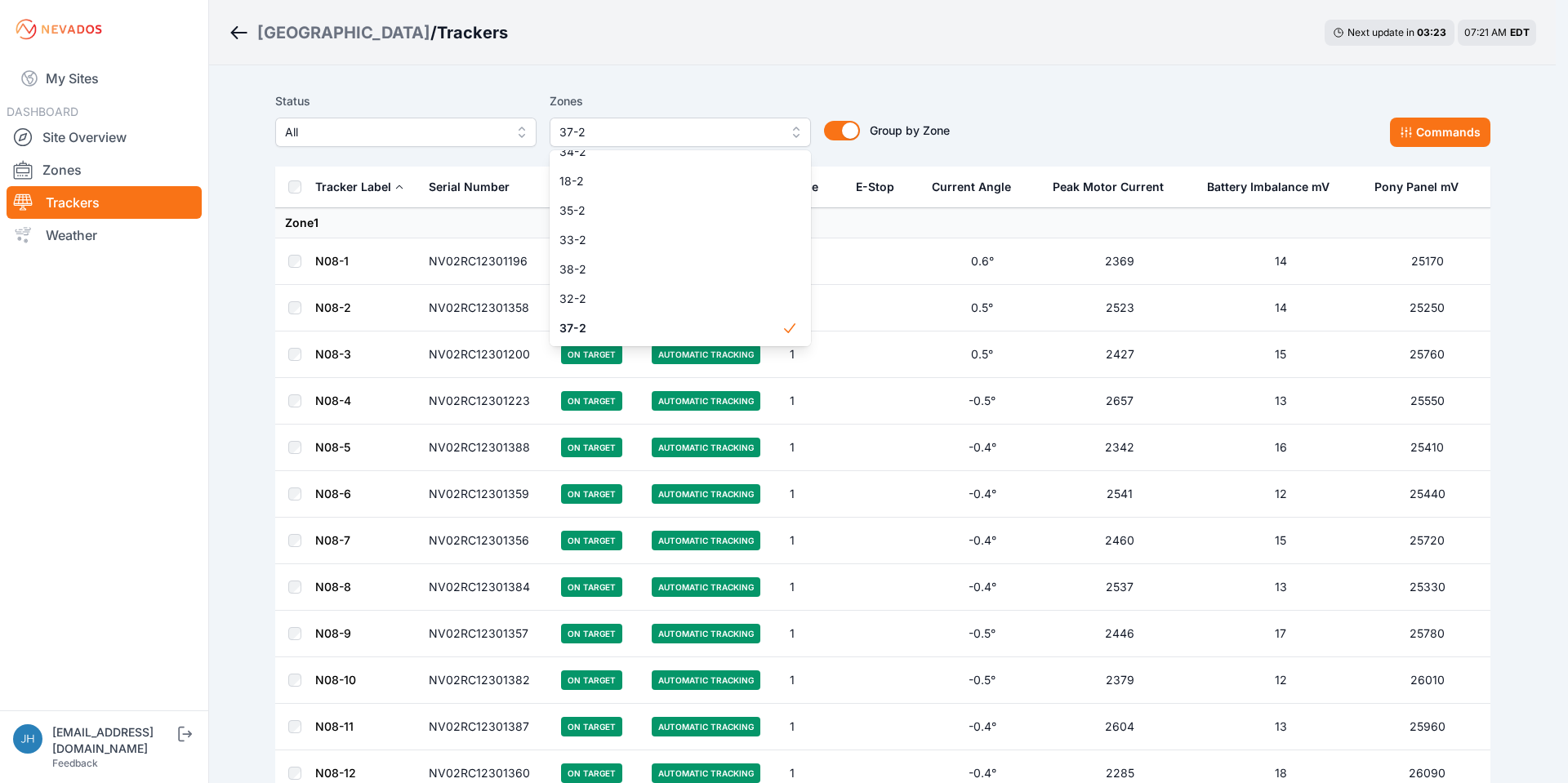
click at [1138, 103] on div "Status All Zones 37-2 1 2 3 4 5 6 7 8 9 10 11 12 13 14 15 16 17 18 19 20 21 22 …" at bounding box center [882, 119] width 1215 height 56
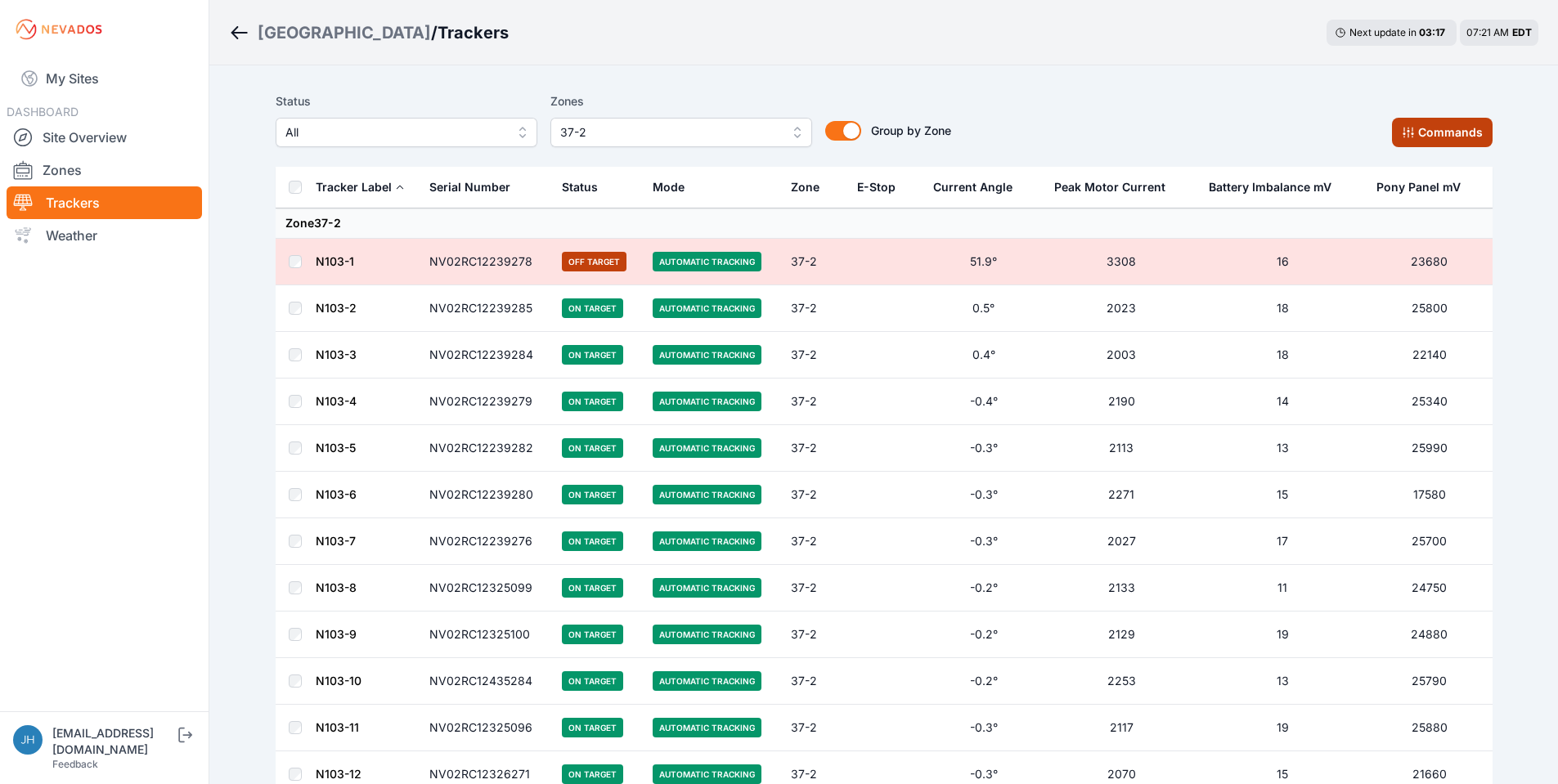
click at [1433, 129] on button "Commands" at bounding box center [1442, 132] width 100 height 30
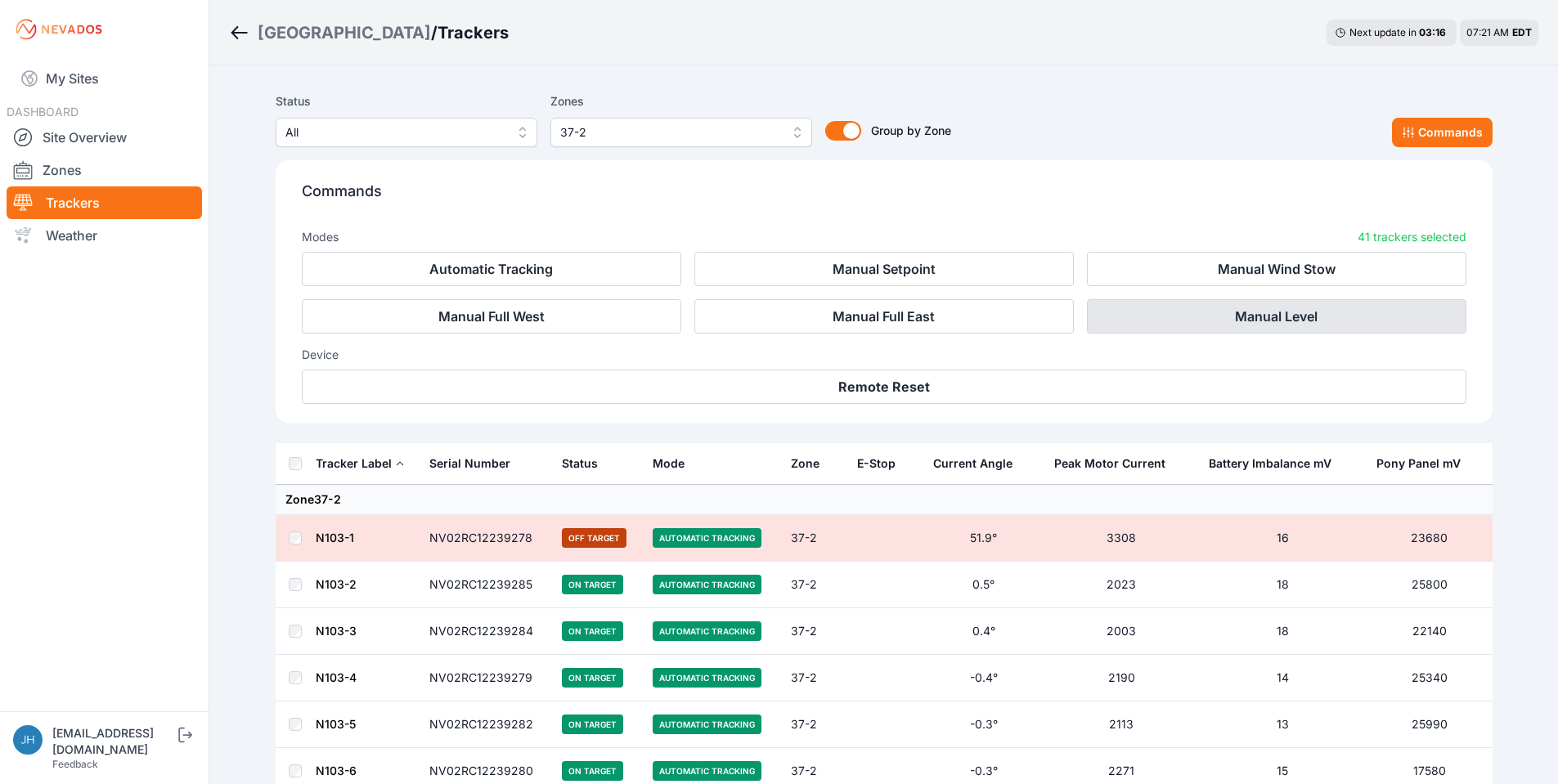
click at [1329, 316] on button "Manual Level" at bounding box center [1276, 317] width 379 height 34
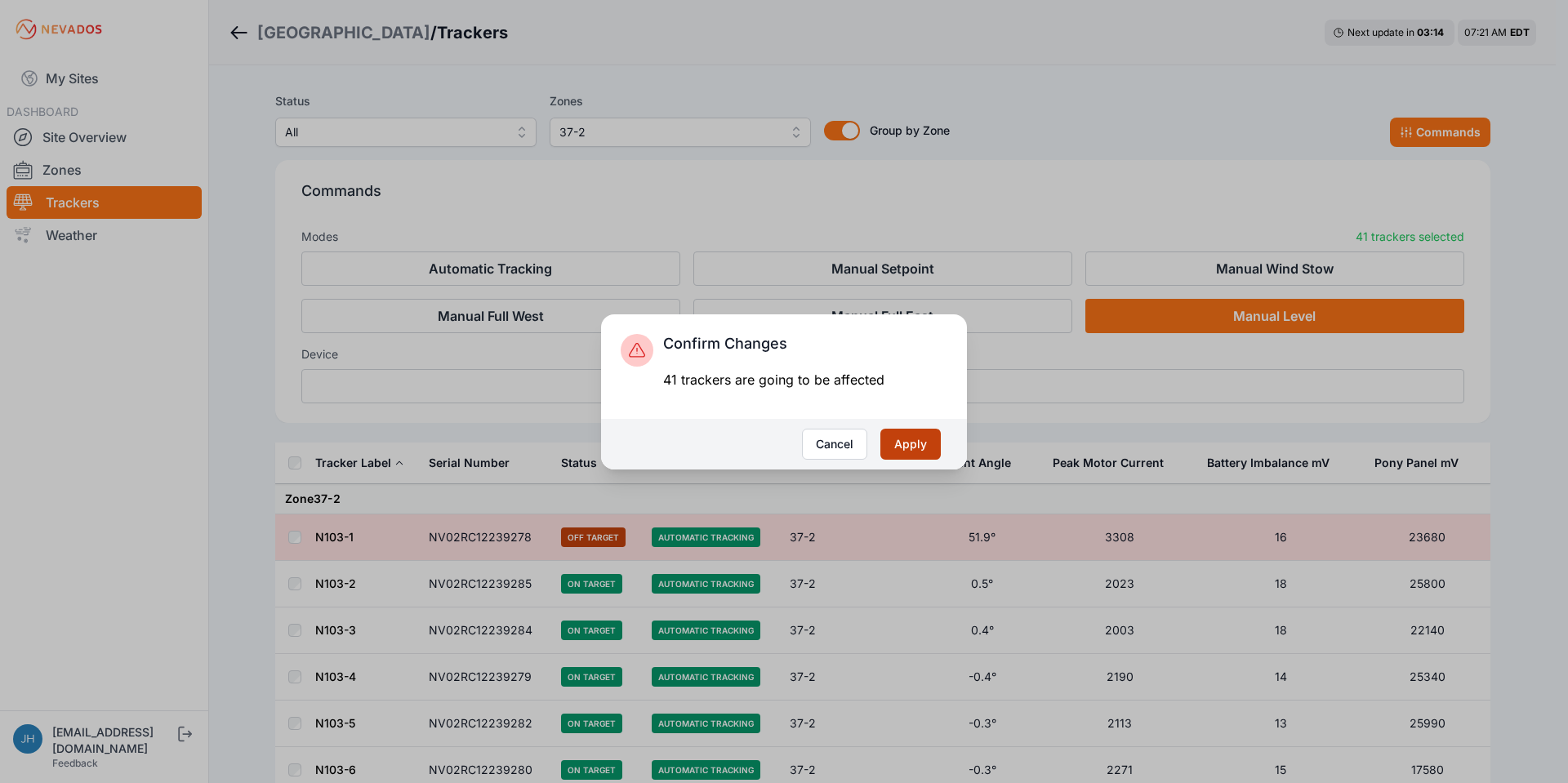
click at [917, 441] on button "Apply" at bounding box center [910, 444] width 60 height 31
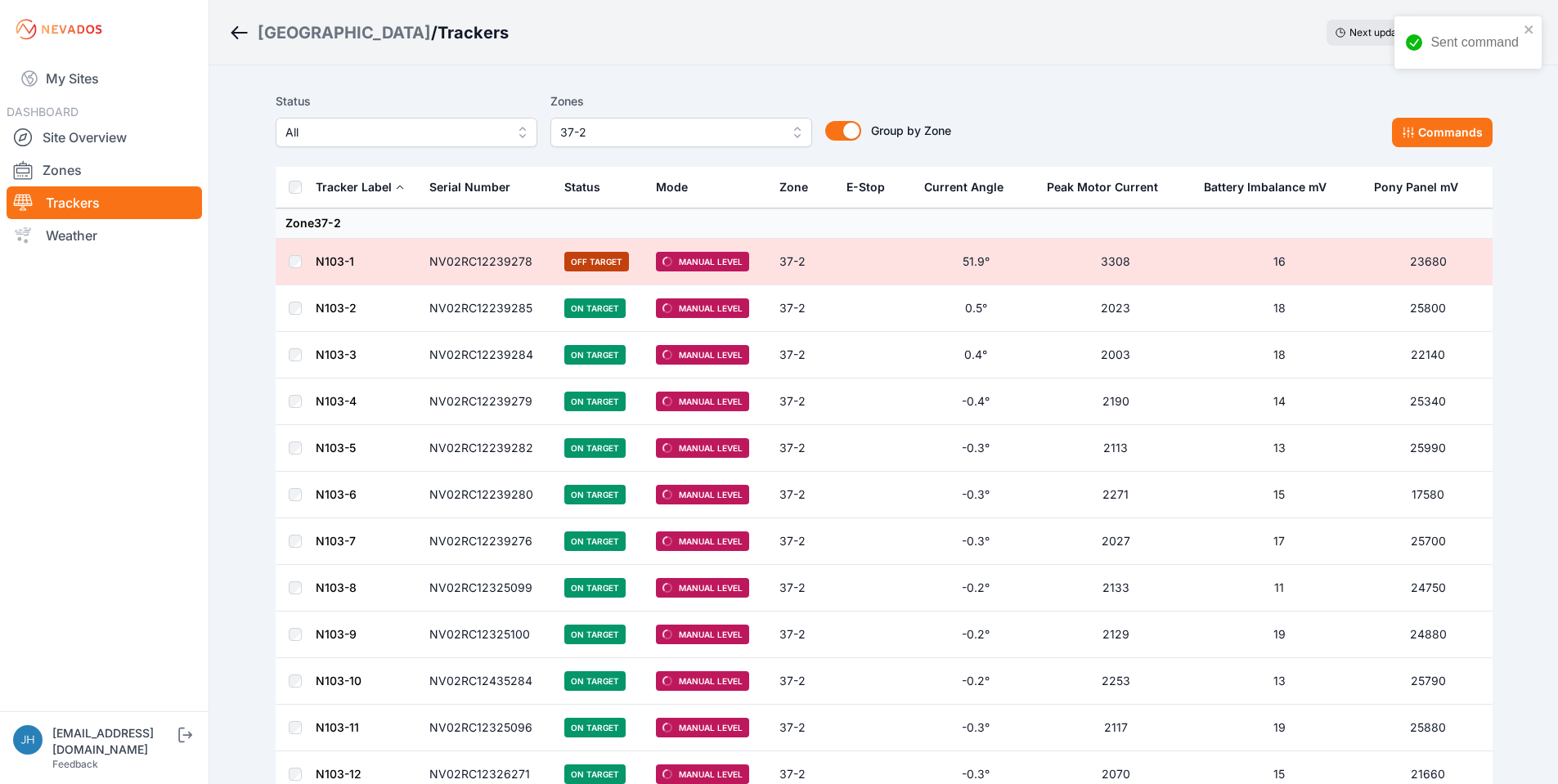
click at [800, 135] on button "37-2" at bounding box center [682, 132] width 262 height 30
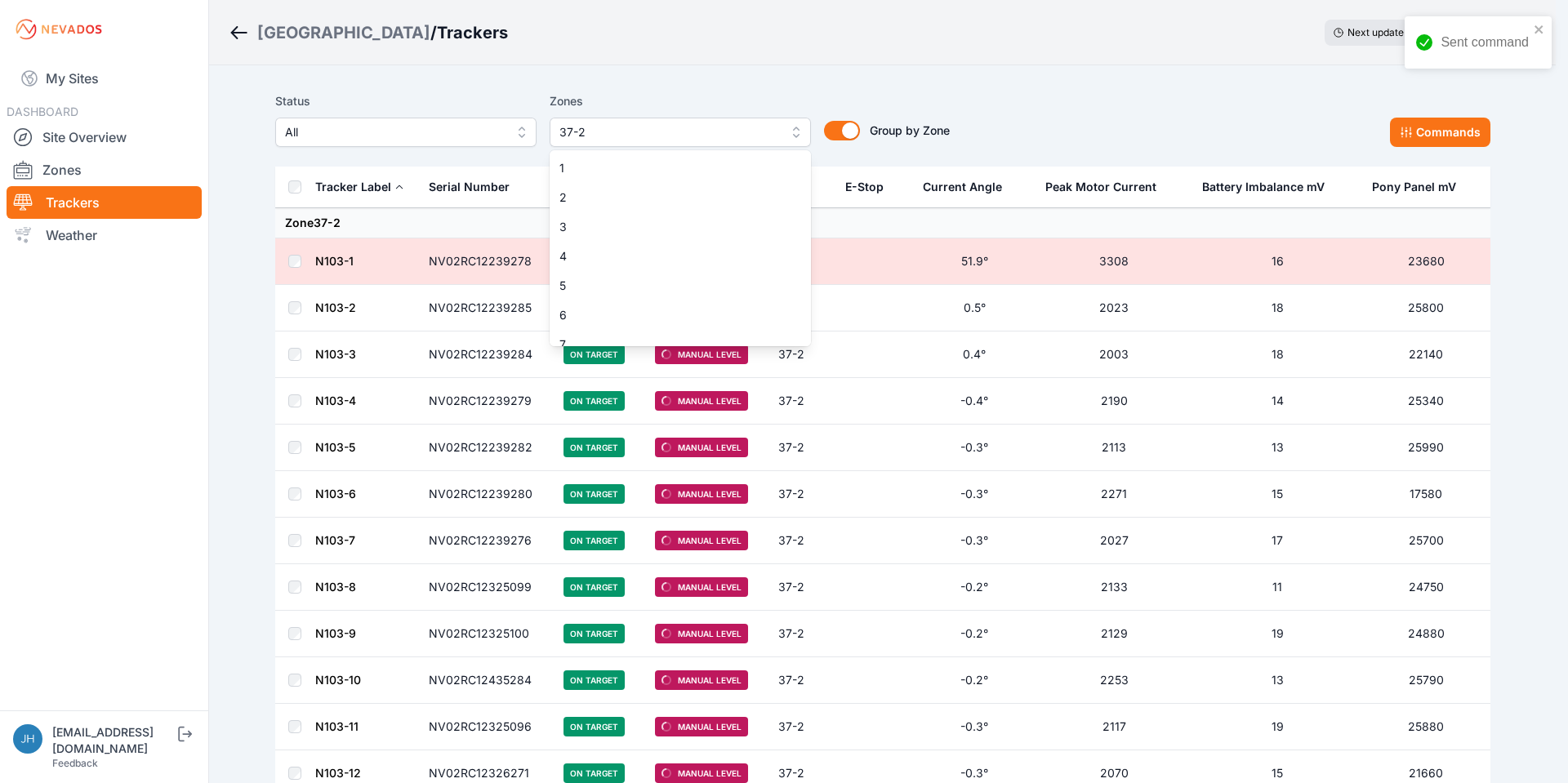
scroll to position [1277, 0]
click at [746, 332] on span "37-2" at bounding box center [670, 332] width 222 height 16
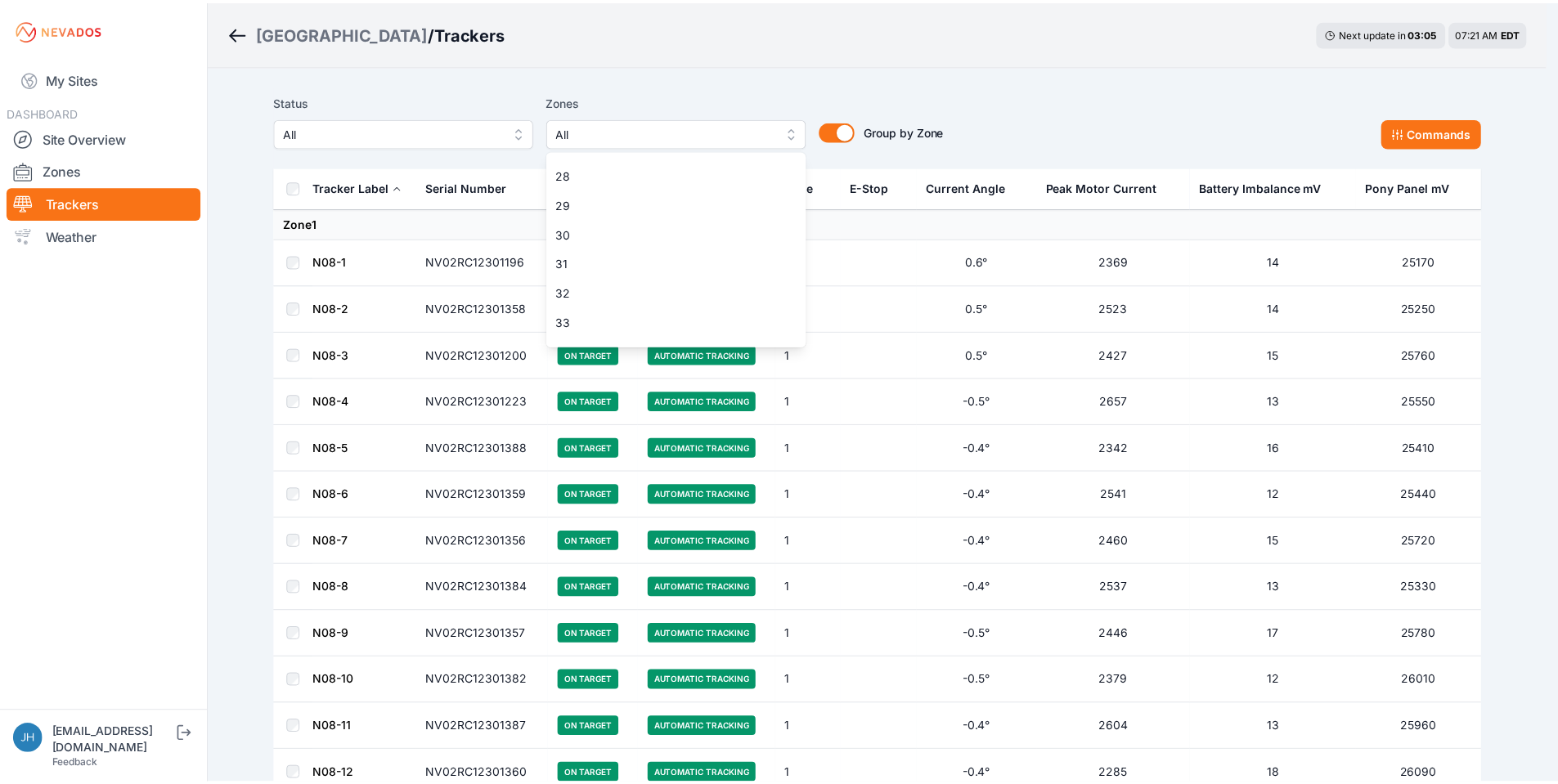
scroll to position [216, 0]
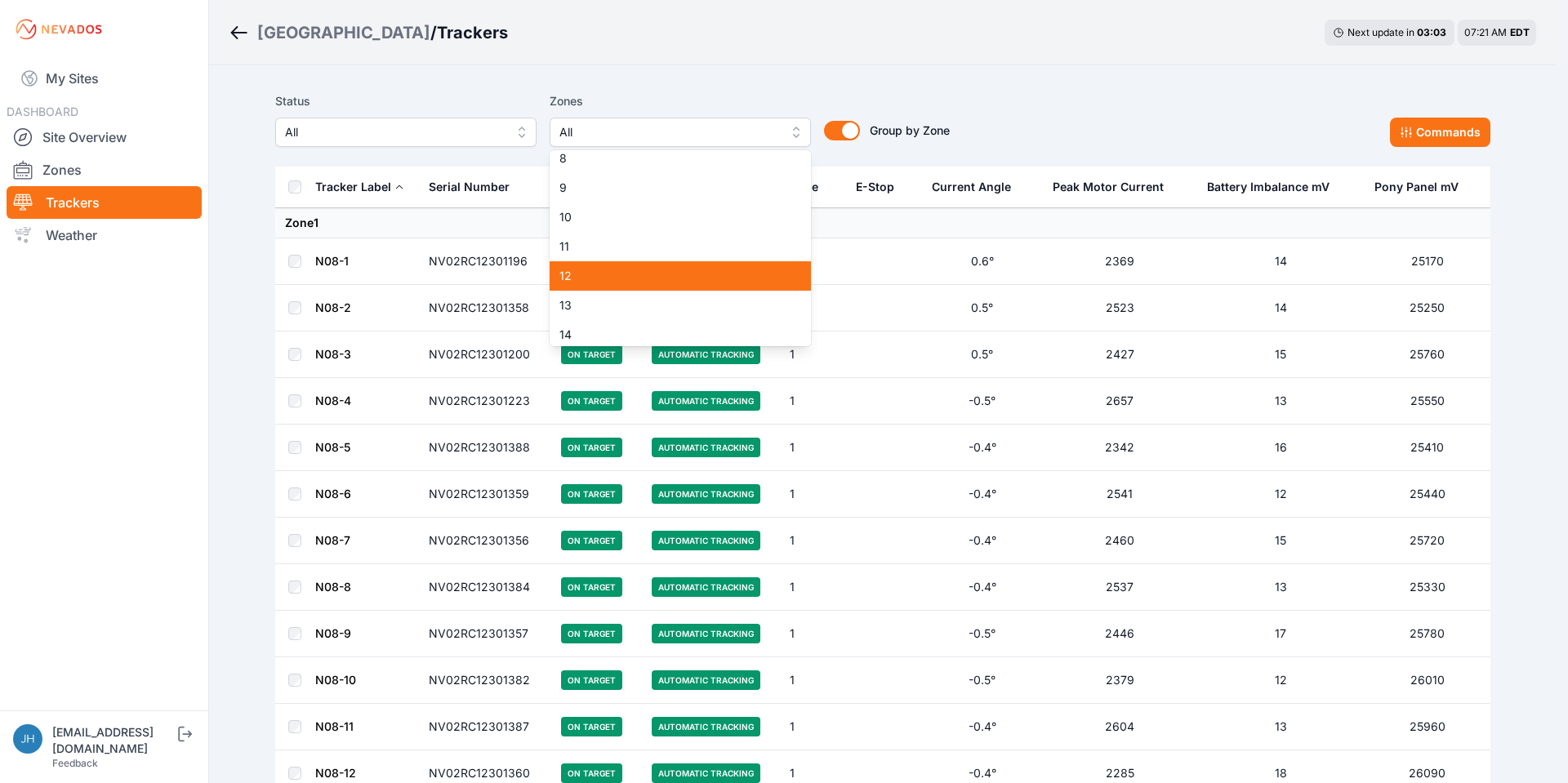
click at [708, 273] on span "12" at bounding box center [670, 276] width 222 height 16
click at [1114, 106] on div "Status All Zones All 1 2 3 4 5 6 7 8 9 10 11 12 13 14 15 16 17 18 19 20 21 22 2…" at bounding box center [882, 119] width 1215 height 56
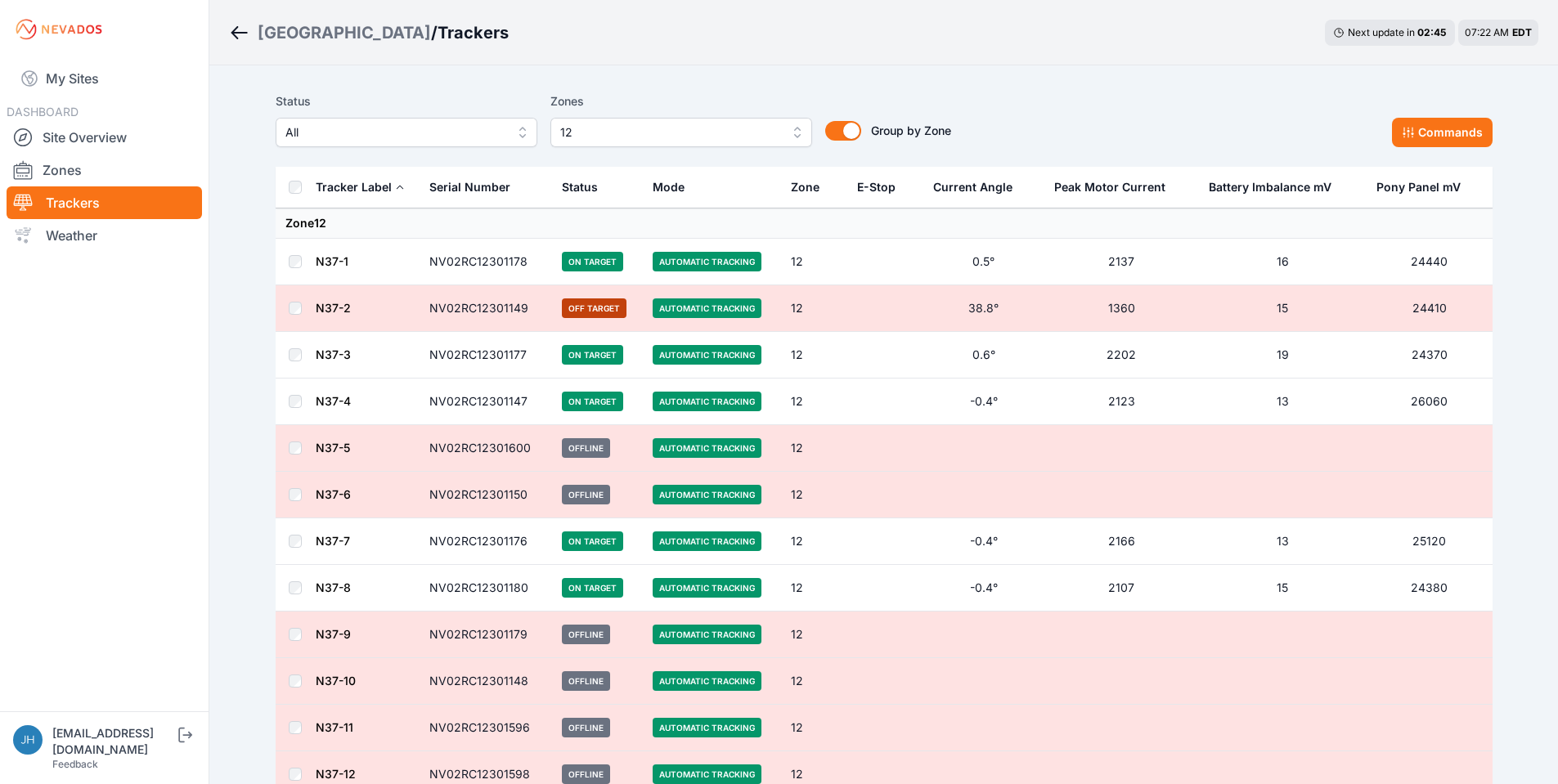
click at [795, 131] on button "12" at bounding box center [682, 132] width 262 height 30
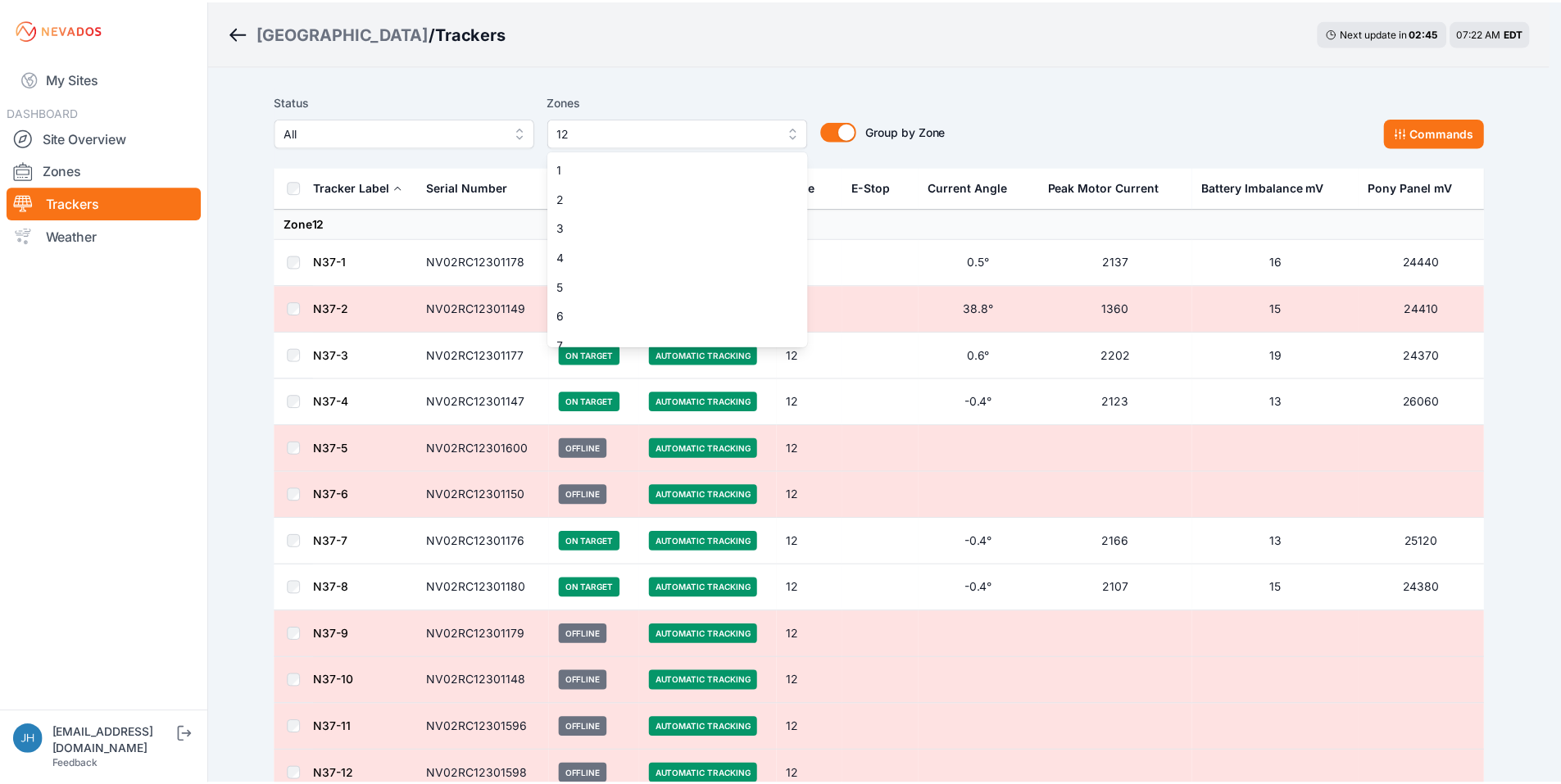
scroll to position [161, 0]
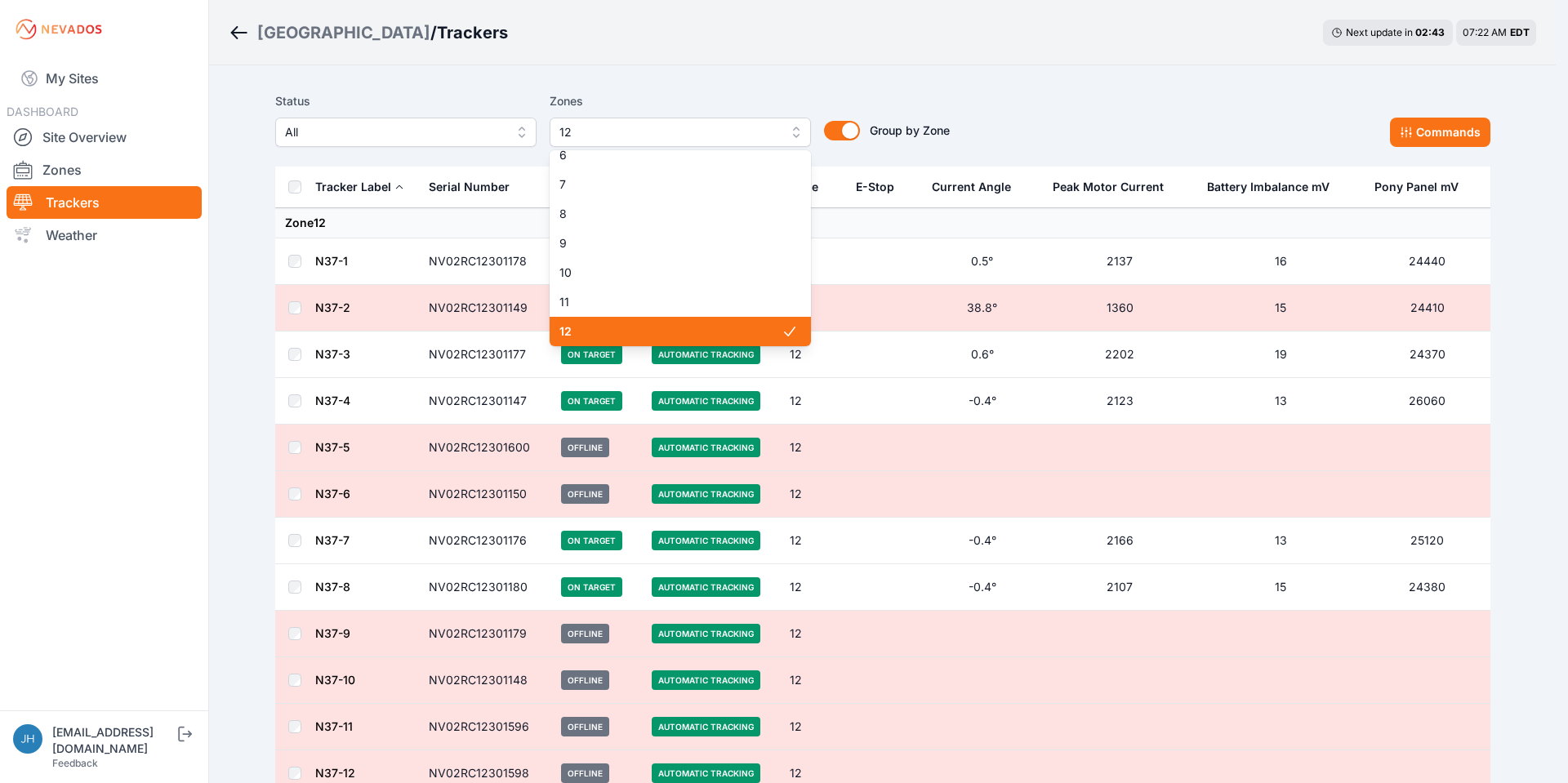
click at [743, 323] on div "12" at bounding box center [680, 332] width 261 height 30
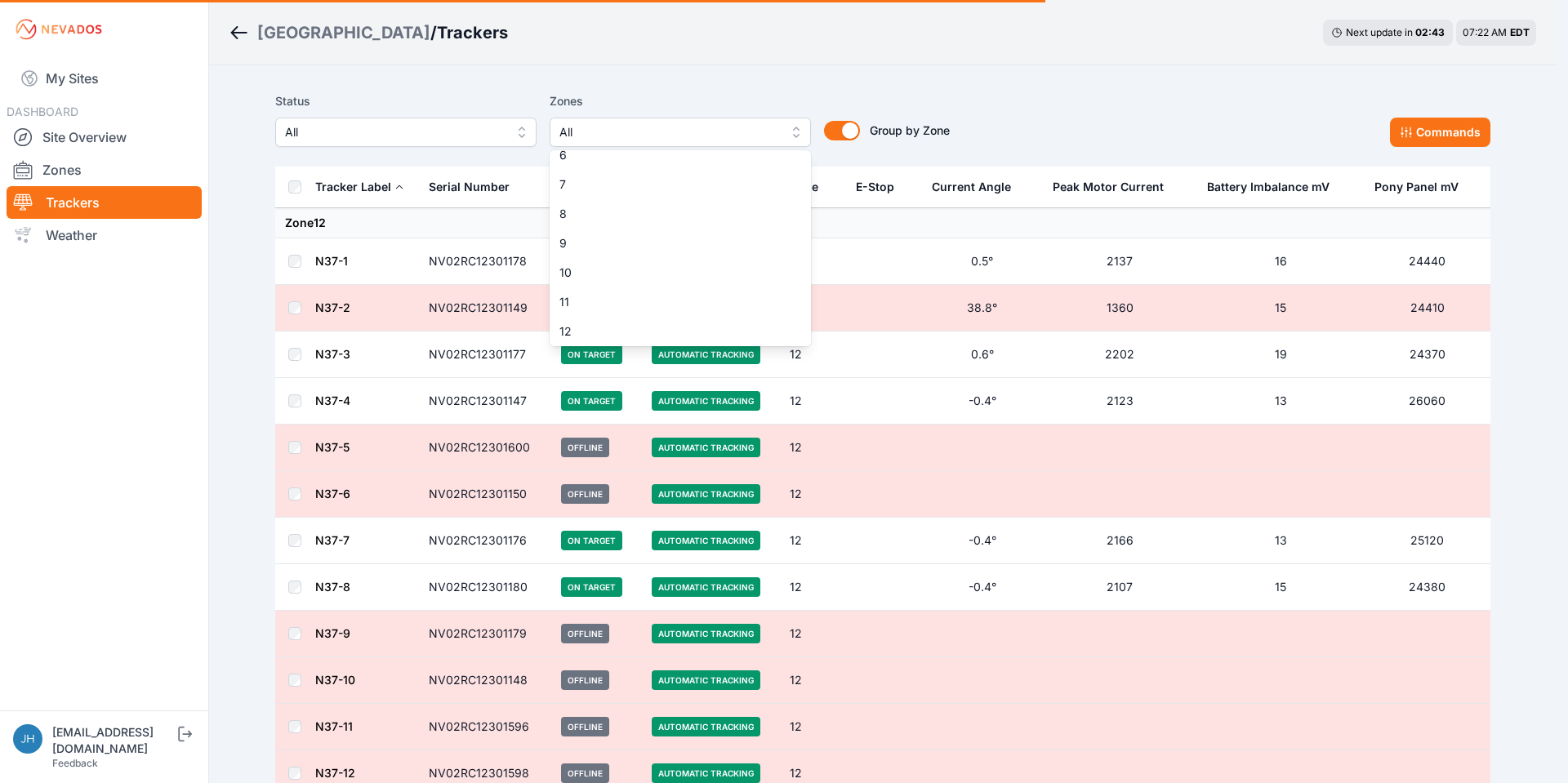
click at [1056, 126] on div "Status All Zones All 1 2 3 4 5 6 7 8 9 10 11 12 13 14 15 16 17 18 19 20 21 22 2…" at bounding box center [882, 119] width 1215 height 56
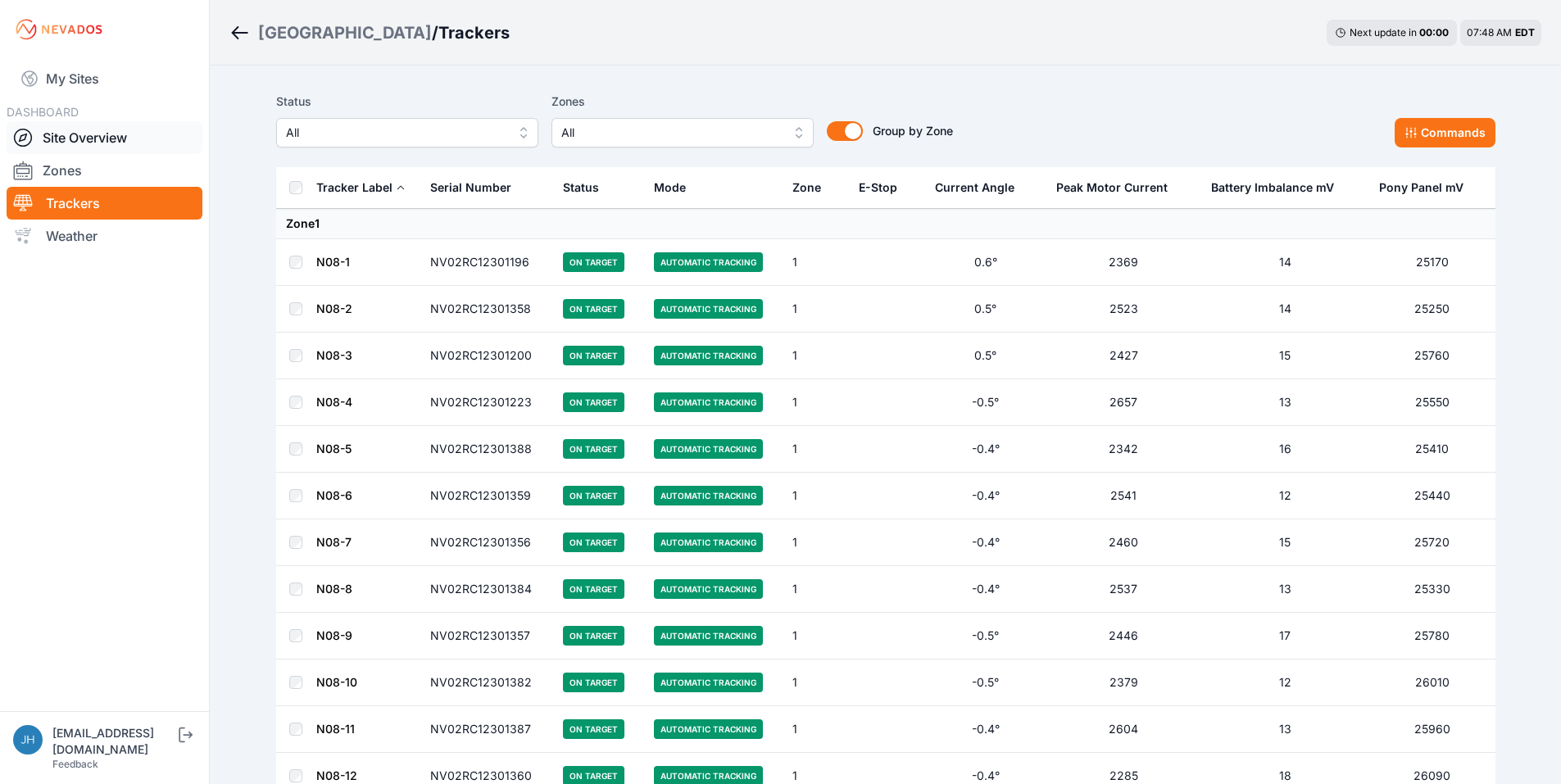
click at [102, 140] on link "Site Overview" at bounding box center [104, 137] width 196 height 33
